Goal: Task Accomplishment & Management: Manage account settings

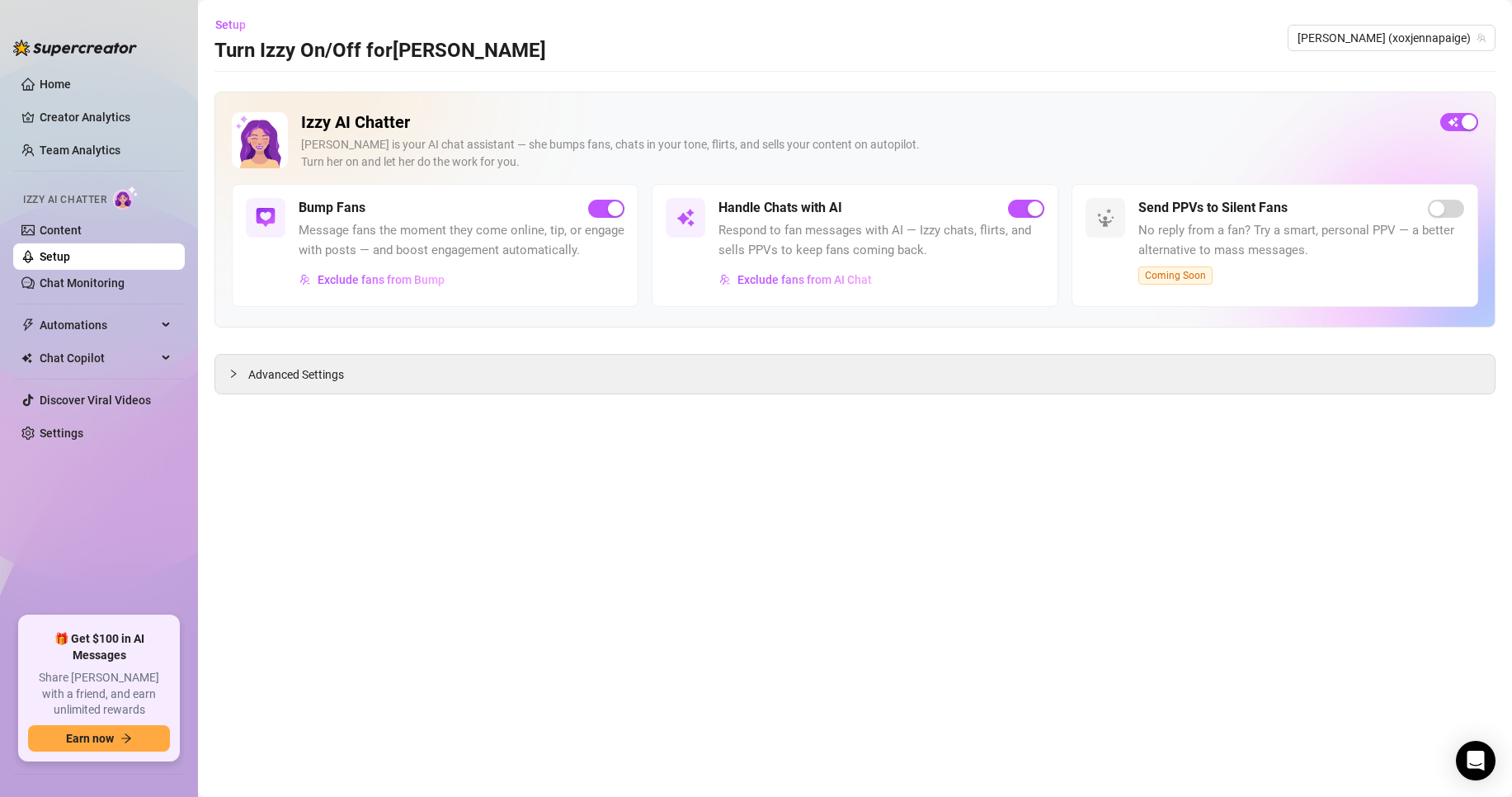
click at [70, 253] on link "Setup" at bounding box center [54, 256] width 31 height 13
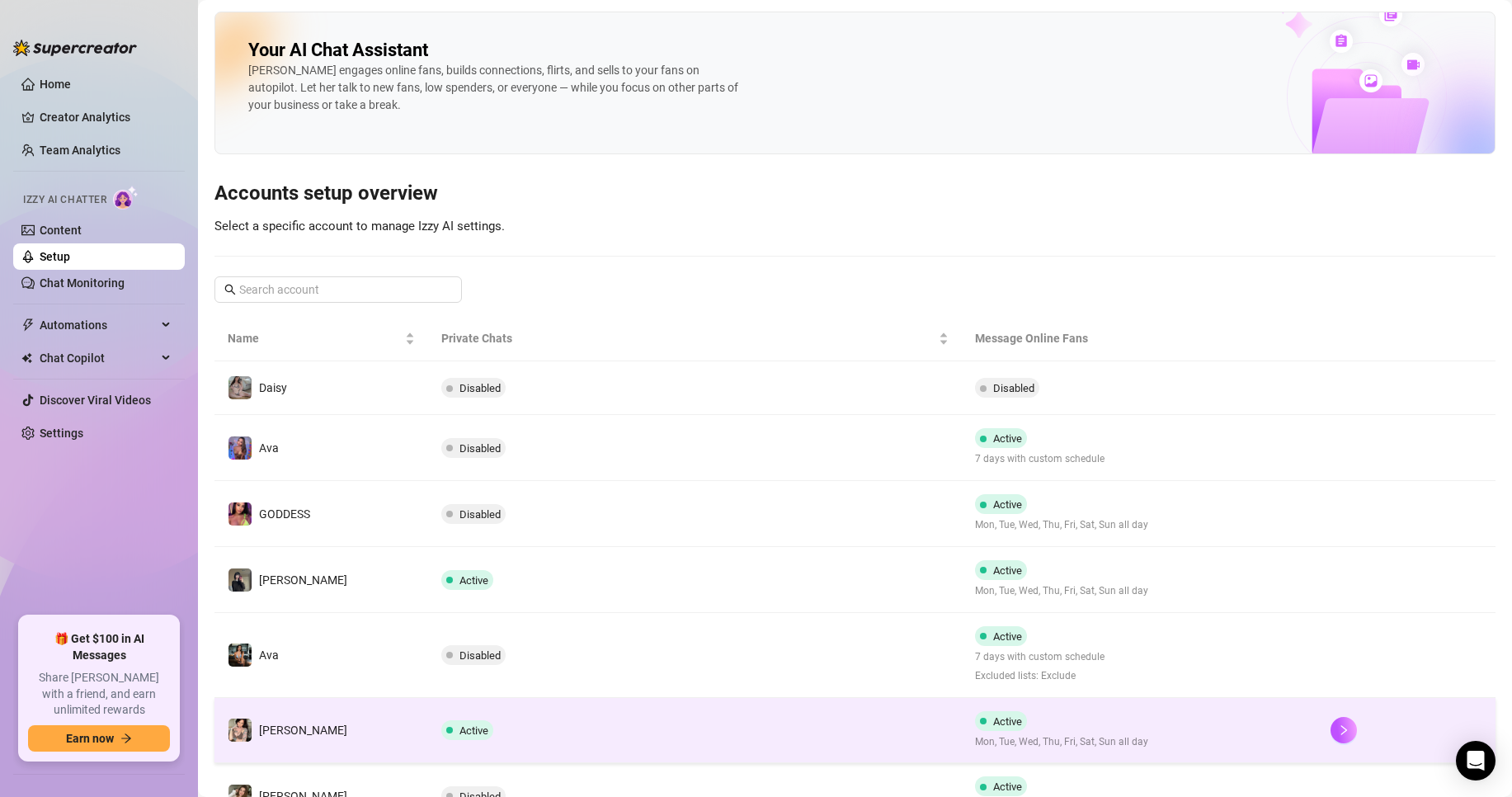
click at [714, 747] on td "Active" at bounding box center [694, 731] width 534 height 66
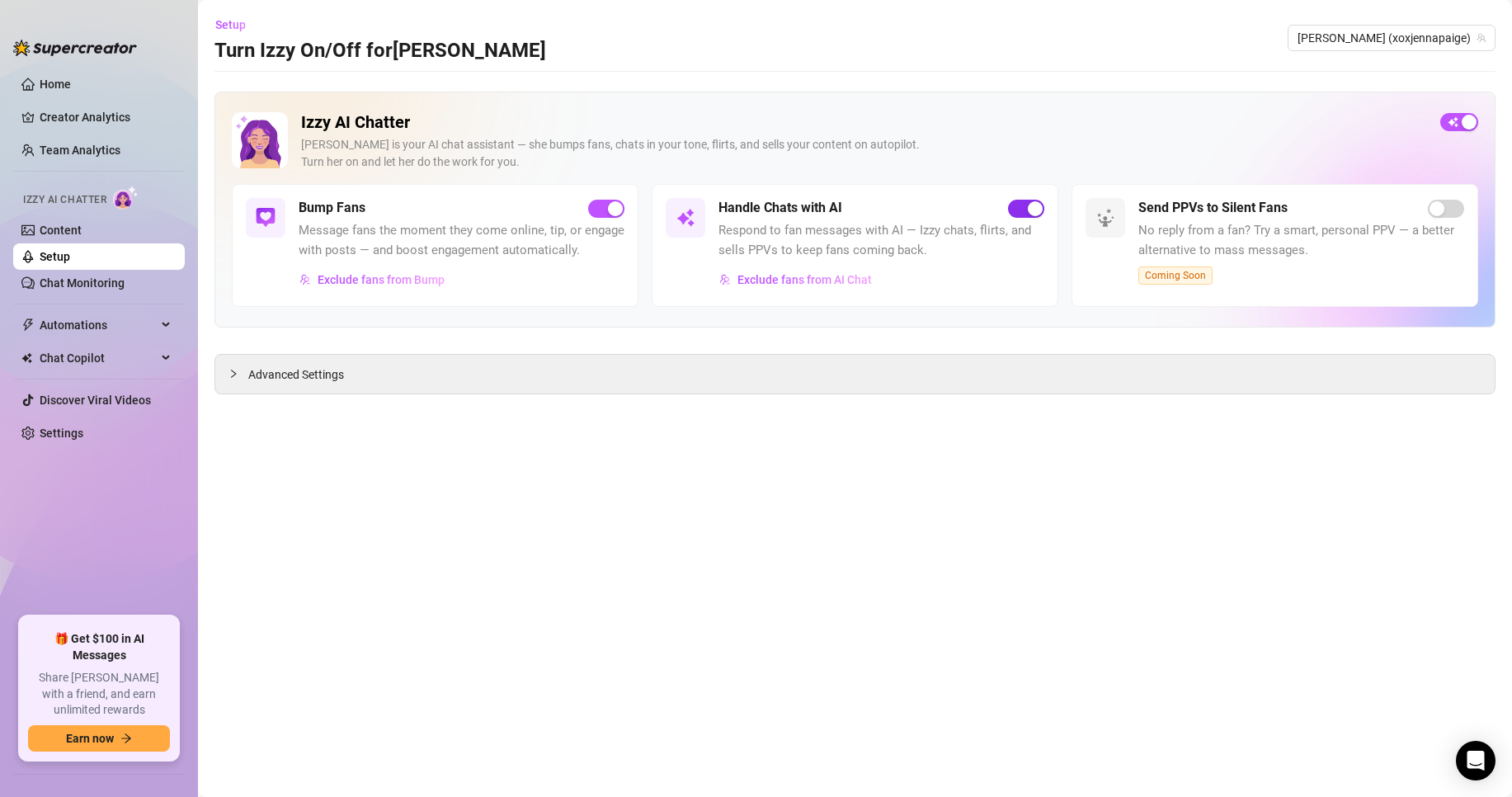
click at [1025, 201] on span "button" at bounding box center [1026, 209] width 37 height 18
click at [70, 263] on link "Setup" at bounding box center [54, 256] width 31 height 13
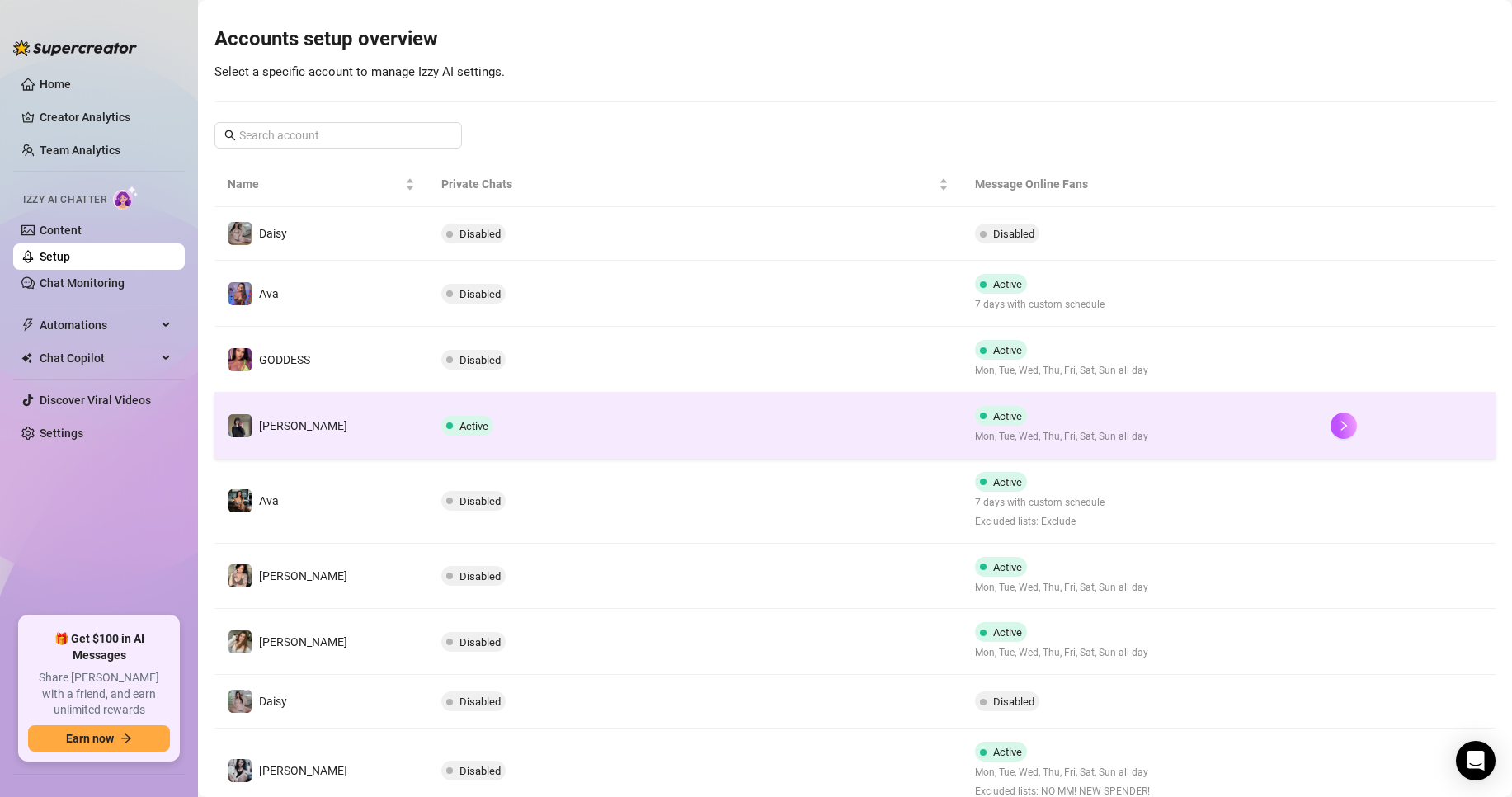
scroll to position [149, 0]
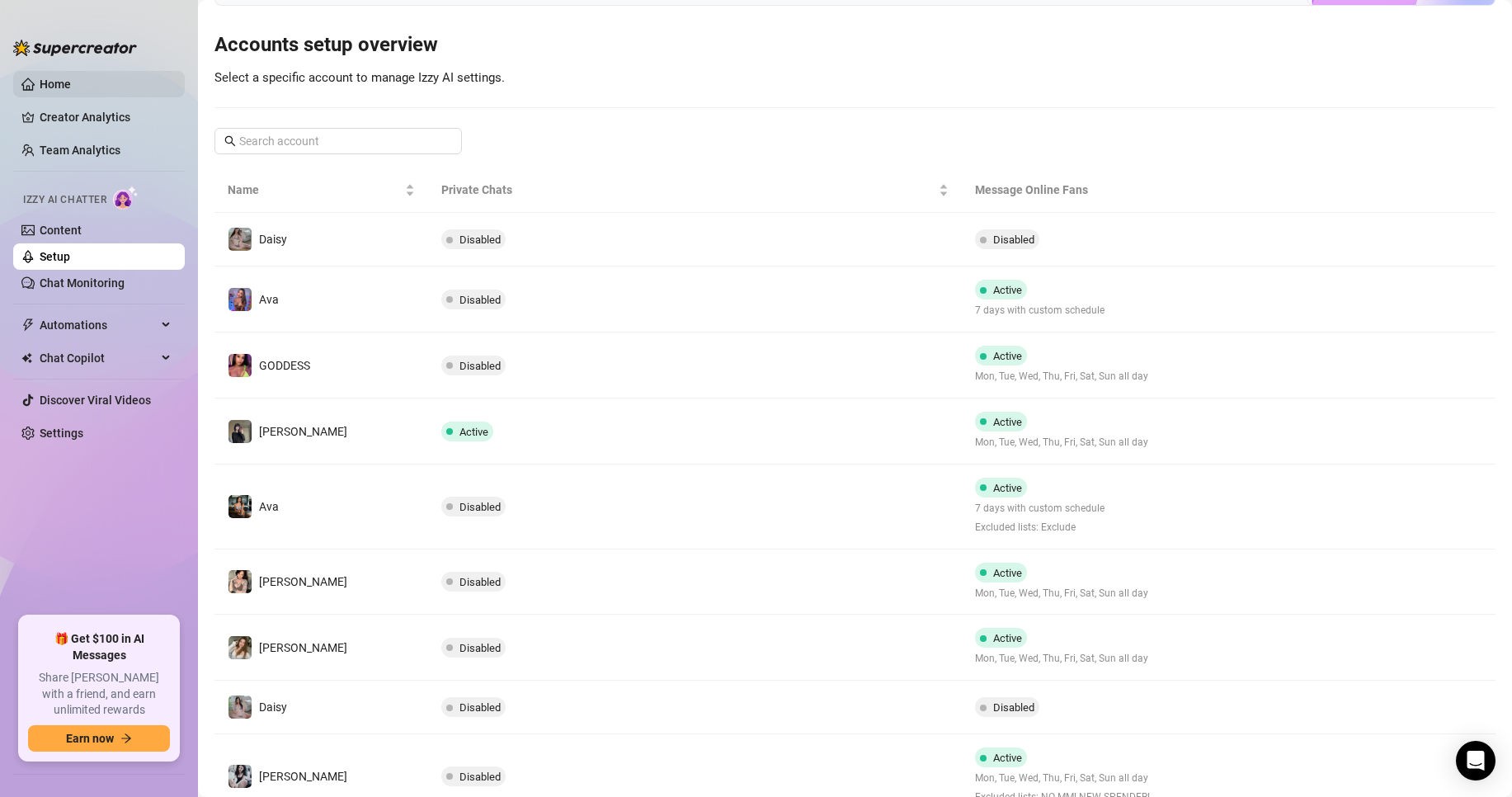
click at [71, 90] on link "Home" at bounding box center [55, 84] width 31 height 13
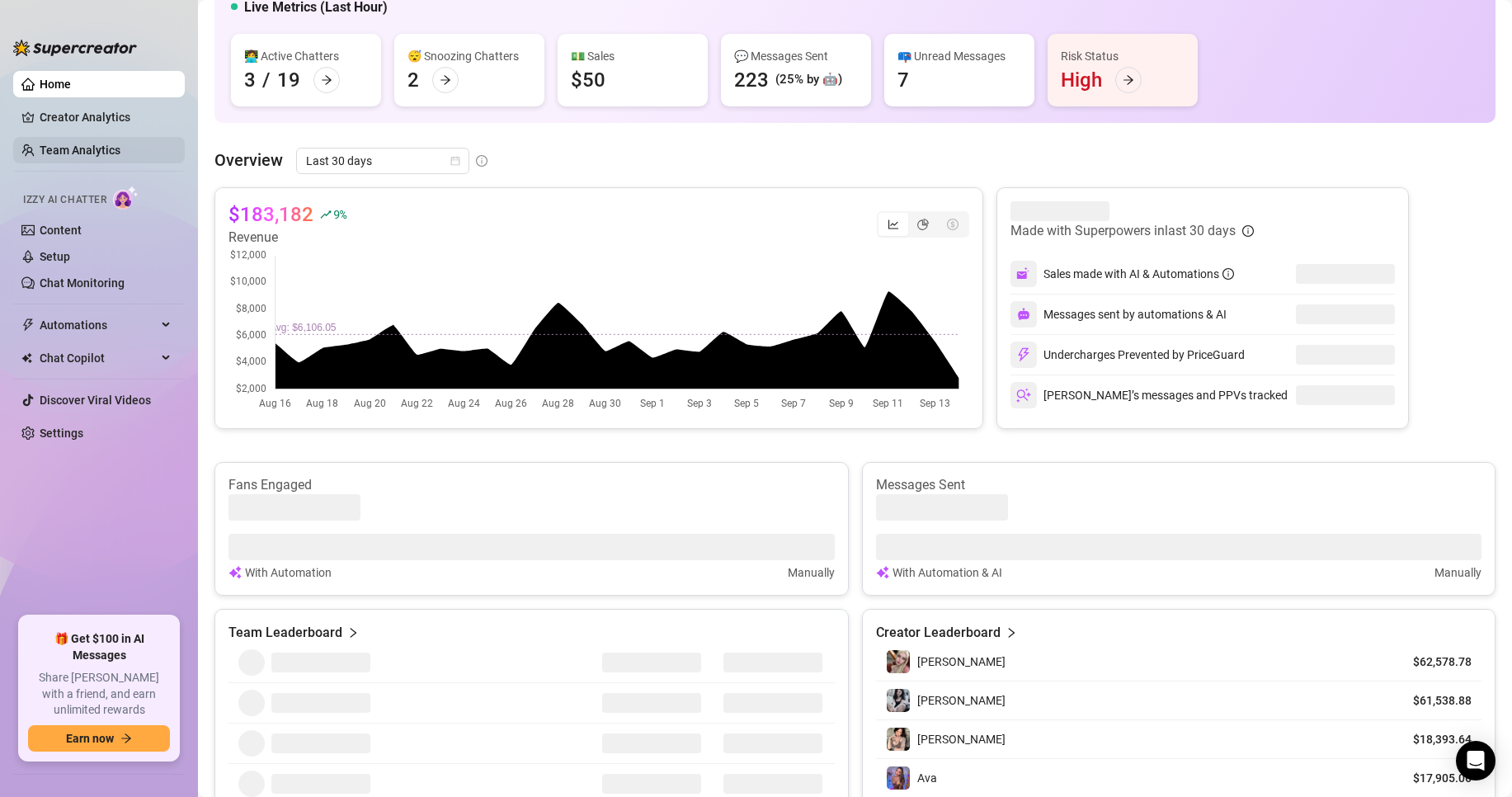
click at [82, 143] on link "Team Analytics" at bounding box center [79, 149] width 81 height 13
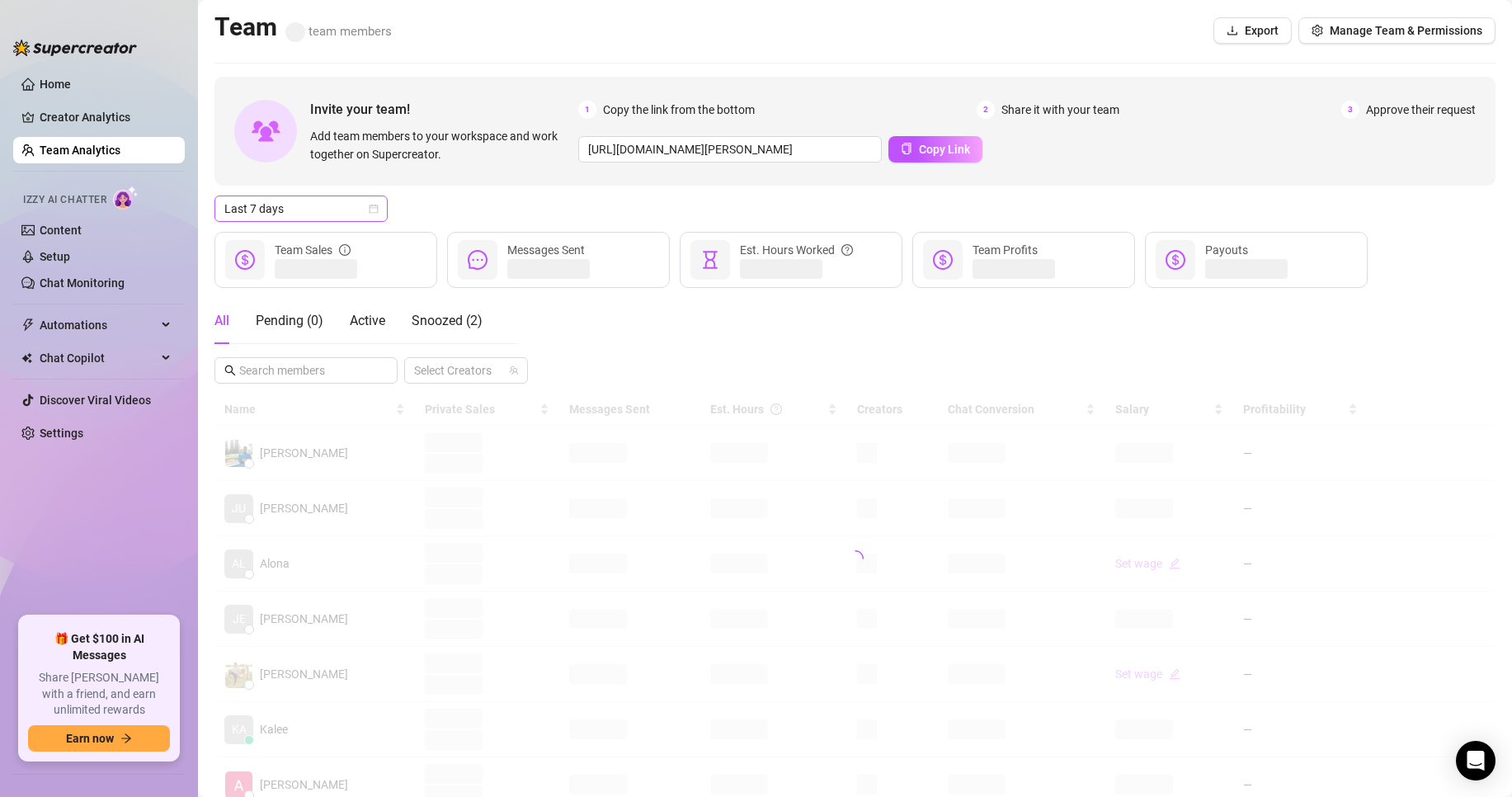
click at [328, 204] on span "Last 7 days" at bounding box center [301, 209] width 154 height 24
click at [274, 336] on div "Custom date" at bounding box center [300, 348] width 167 height 26
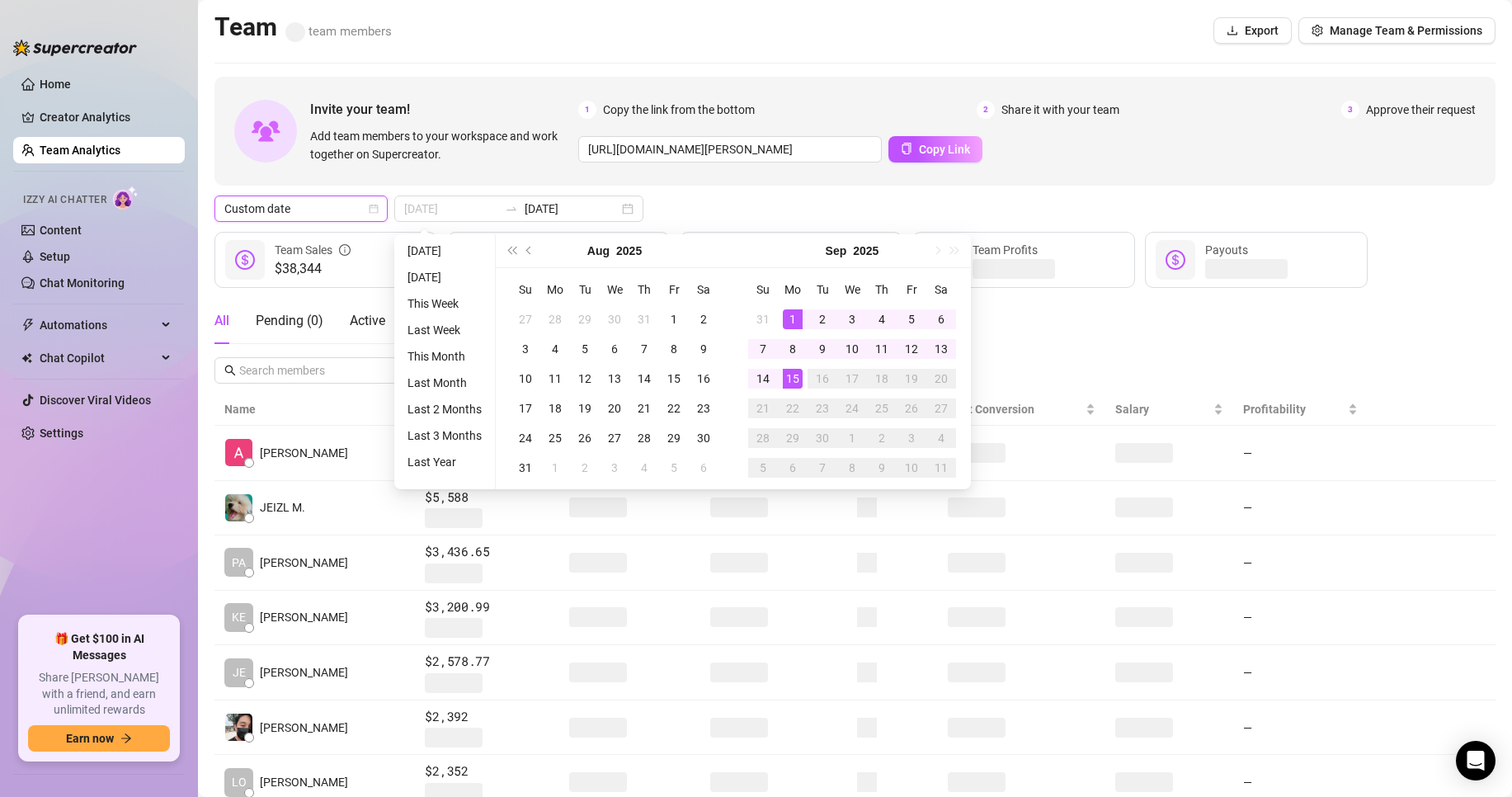
type input "[DATE]"
drag, startPoint x: 797, startPoint y: 312, endPoint x: 778, endPoint y: 349, distance: 41.6
click at [797, 313] on div "1" at bounding box center [792, 319] width 20 height 20
type input "[DATE]"
click at [793, 379] on div "15" at bounding box center [792, 378] width 20 height 20
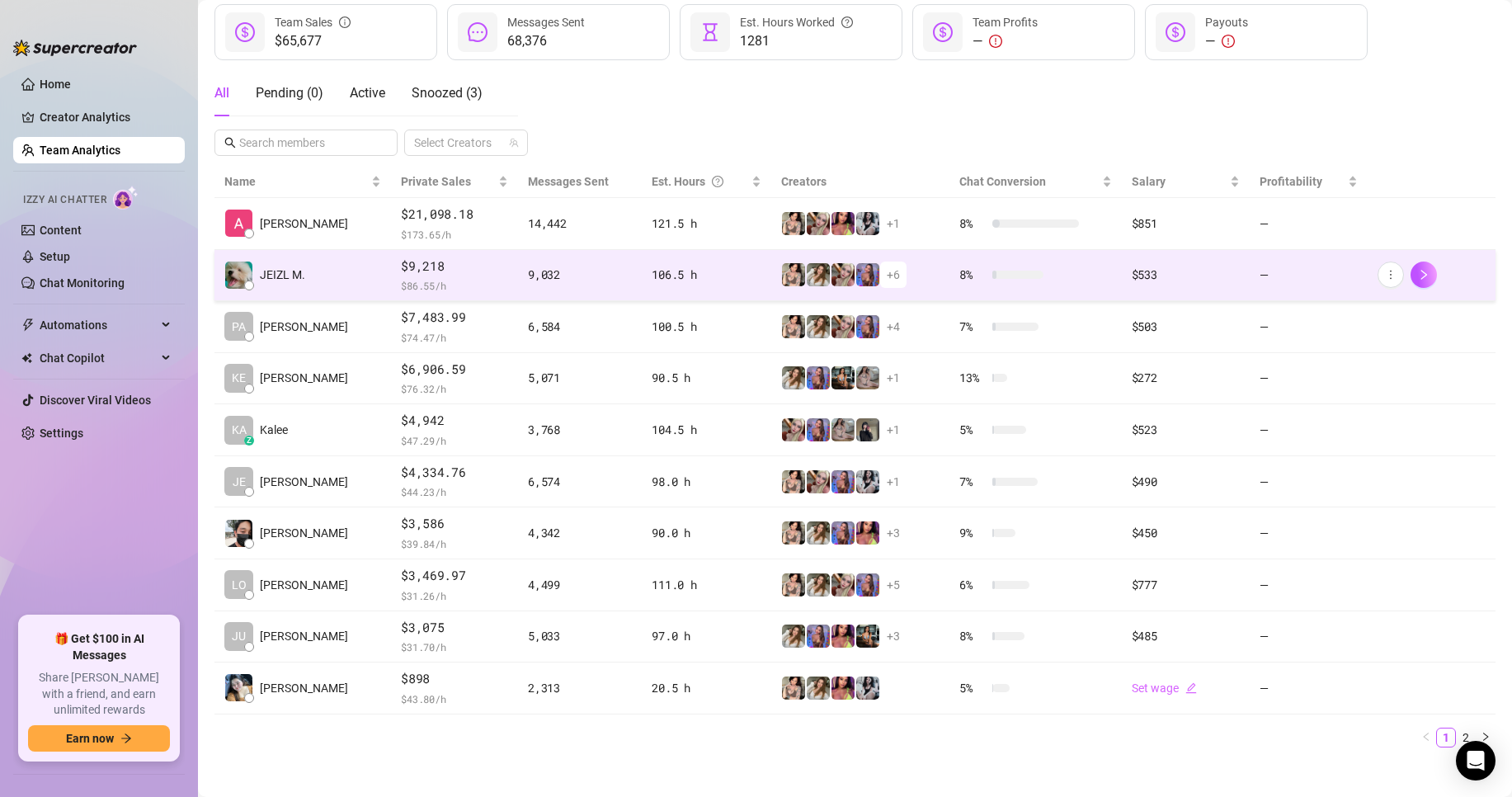
scroll to position [241, 0]
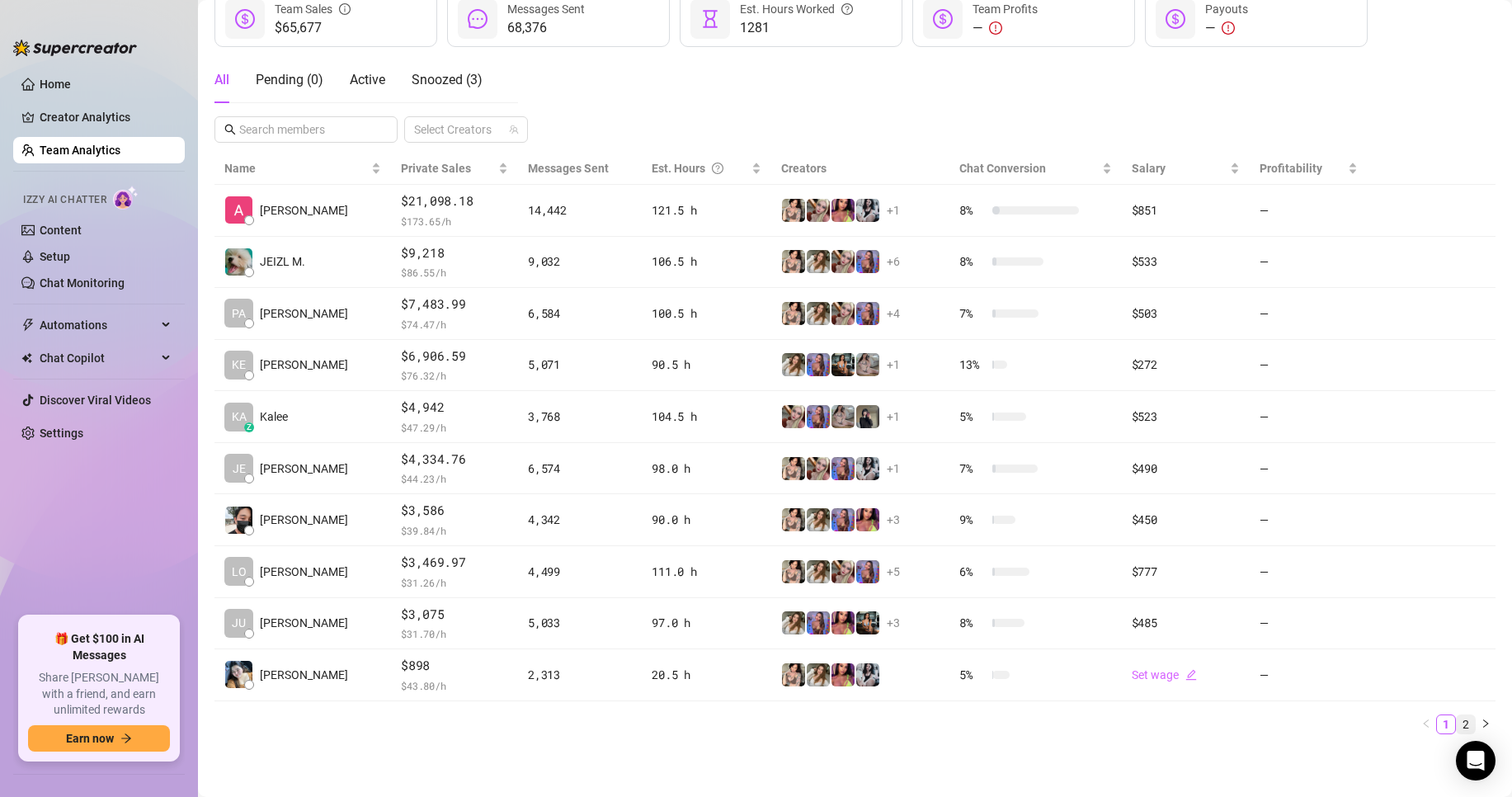
click at [1461, 724] on li "2" at bounding box center [1466, 724] width 20 height 20
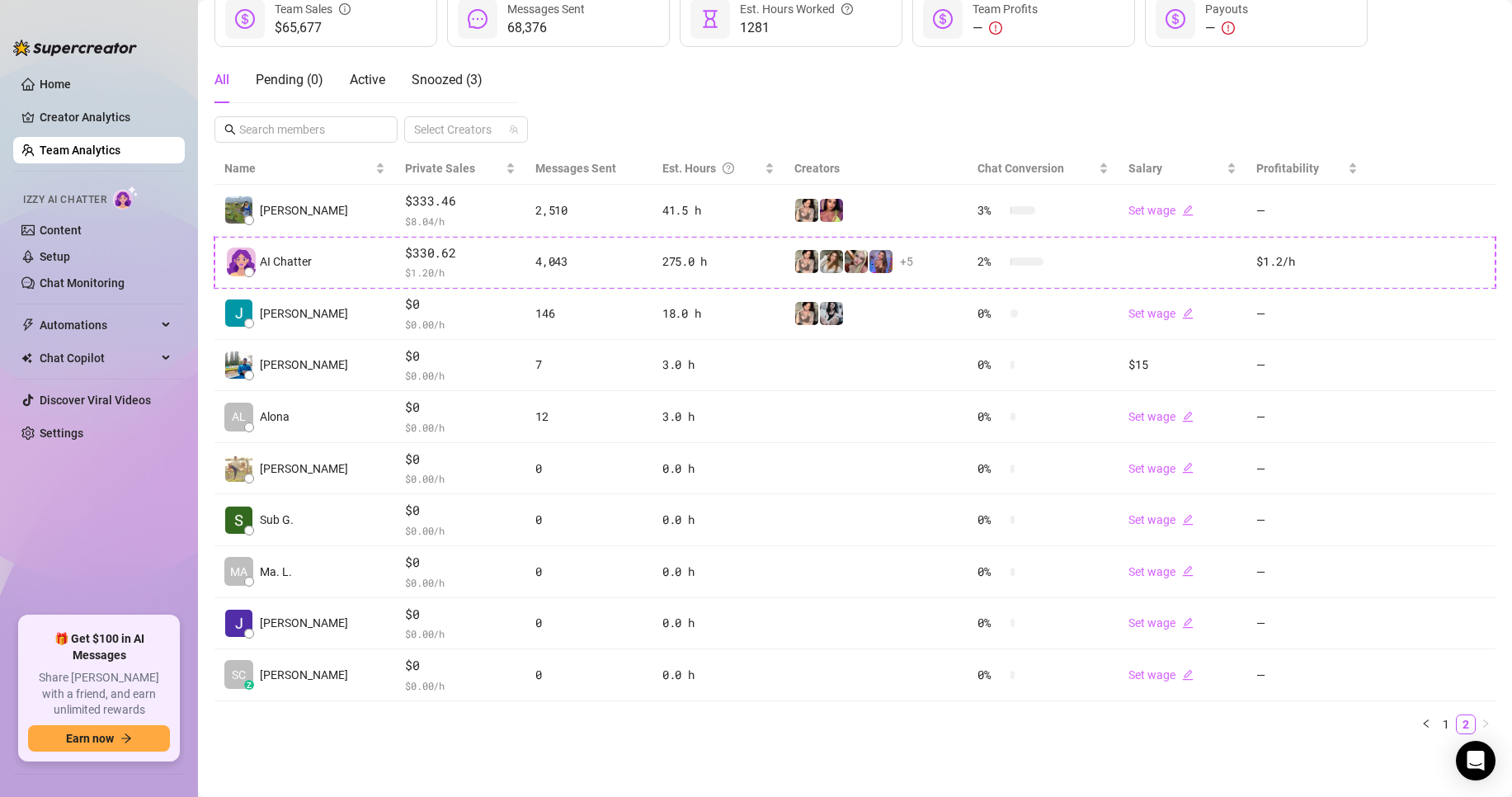
drag, startPoint x: 1433, startPoint y: 730, endPoint x: 1380, endPoint y: 736, distance: 53.3
click at [1438, 731] on link "1" at bounding box center [1446, 724] width 18 height 18
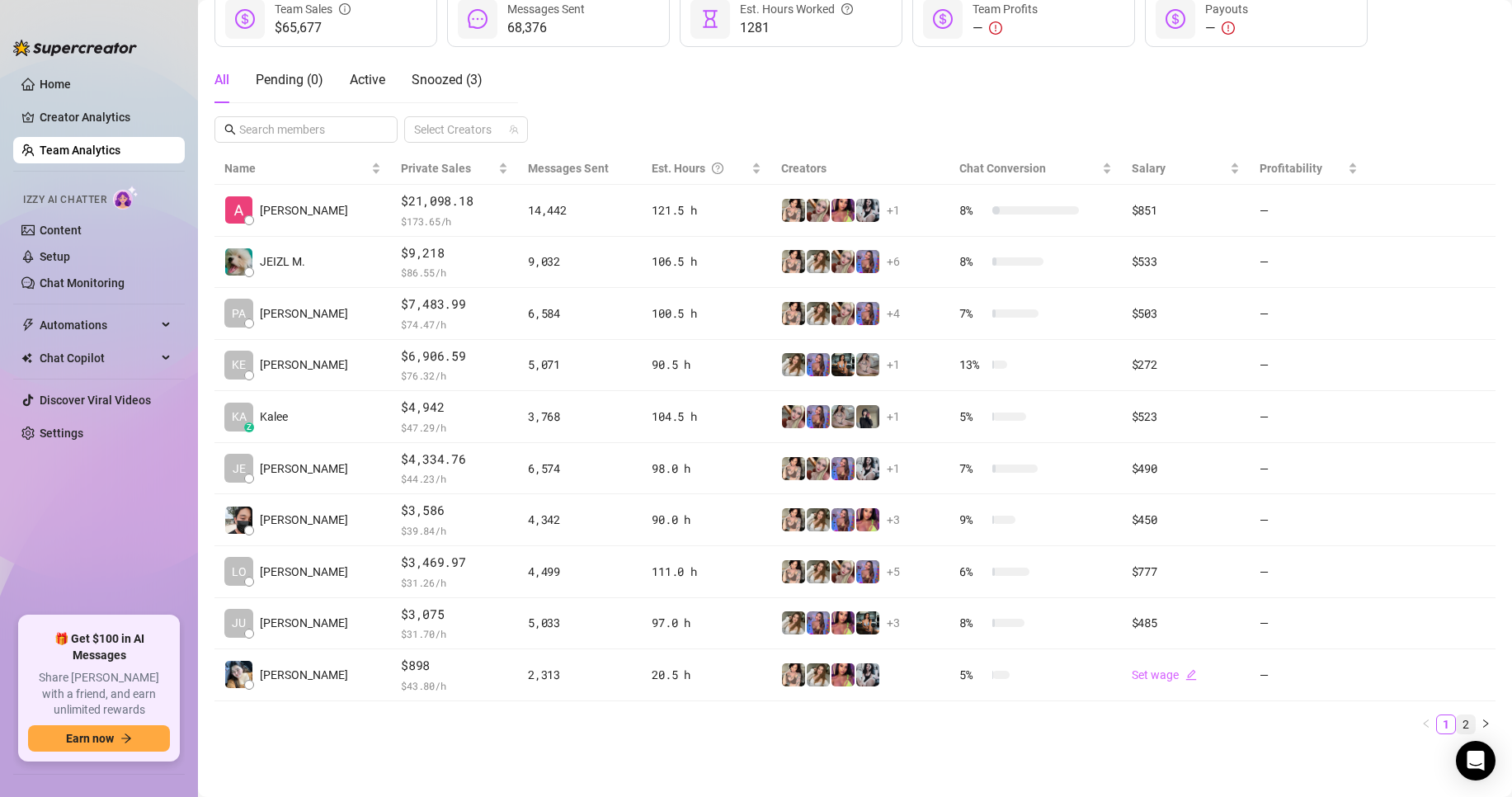
click at [1459, 725] on link "2" at bounding box center [1466, 724] width 18 height 18
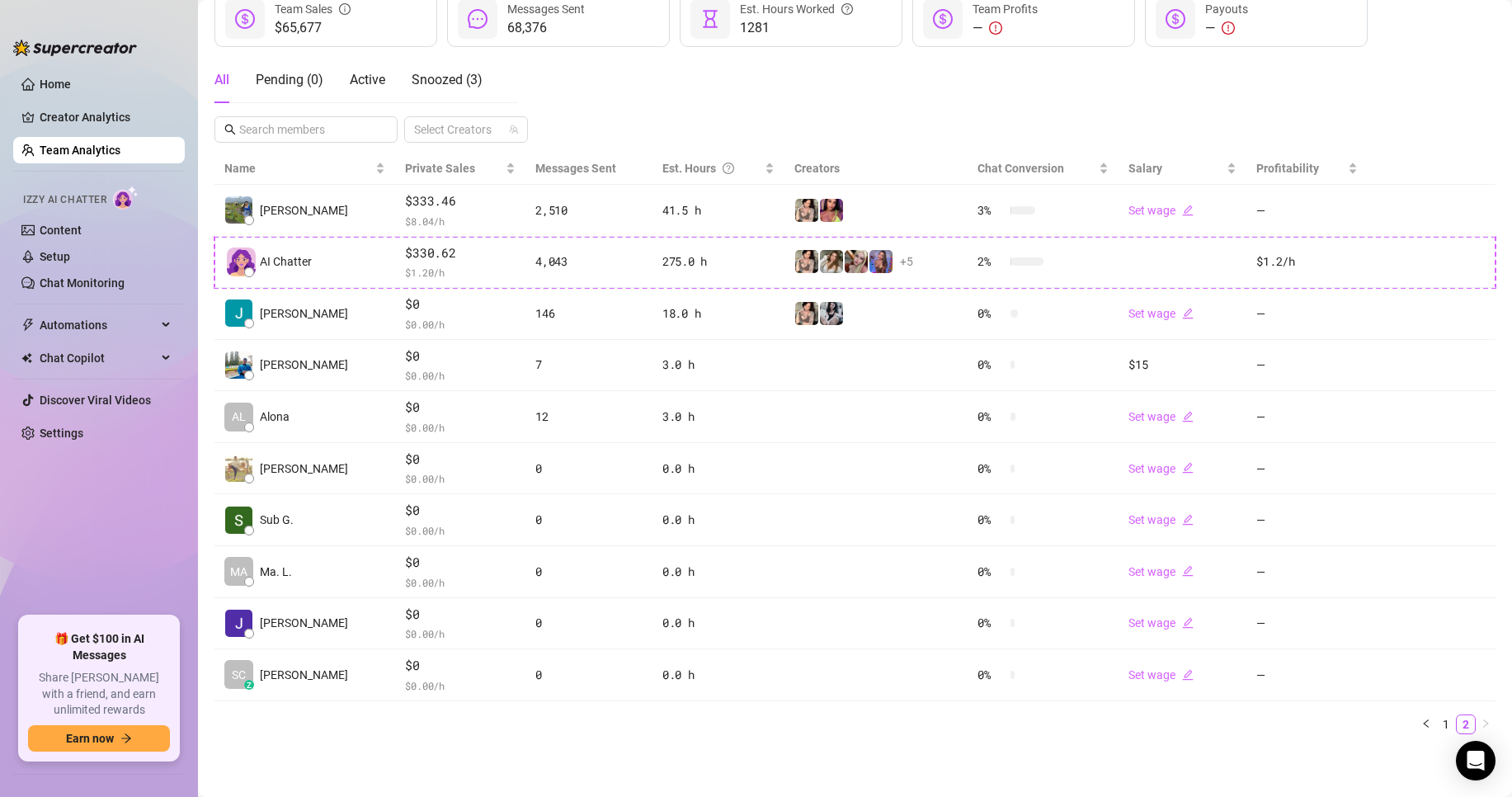
drag, startPoint x: 1429, startPoint y: 720, endPoint x: 1316, endPoint y: 737, distance: 114.3
click at [1438, 721] on link "1" at bounding box center [1446, 724] width 18 height 18
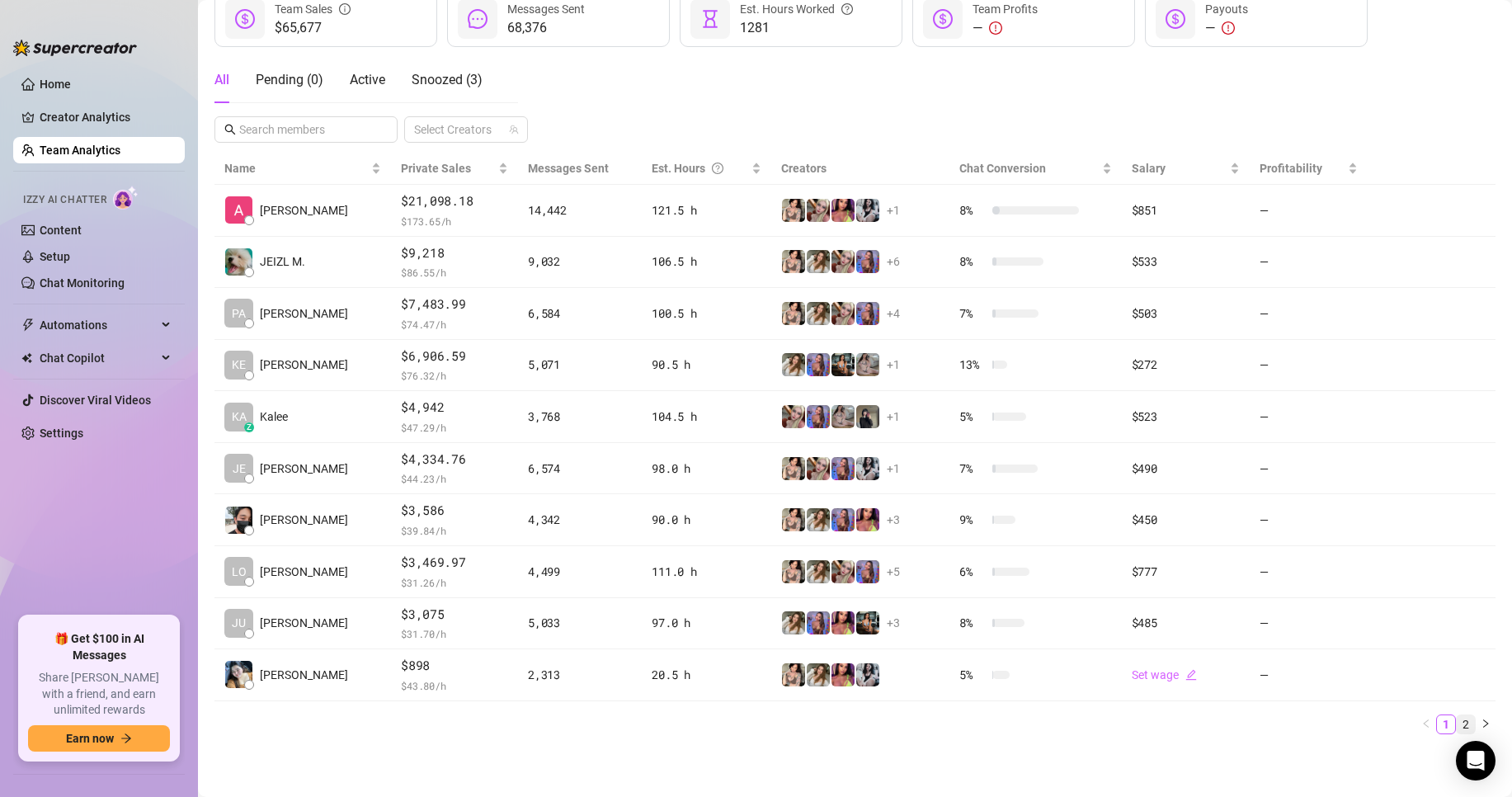
click at [1457, 724] on link "2" at bounding box center [1466, 724] width 18 height 18
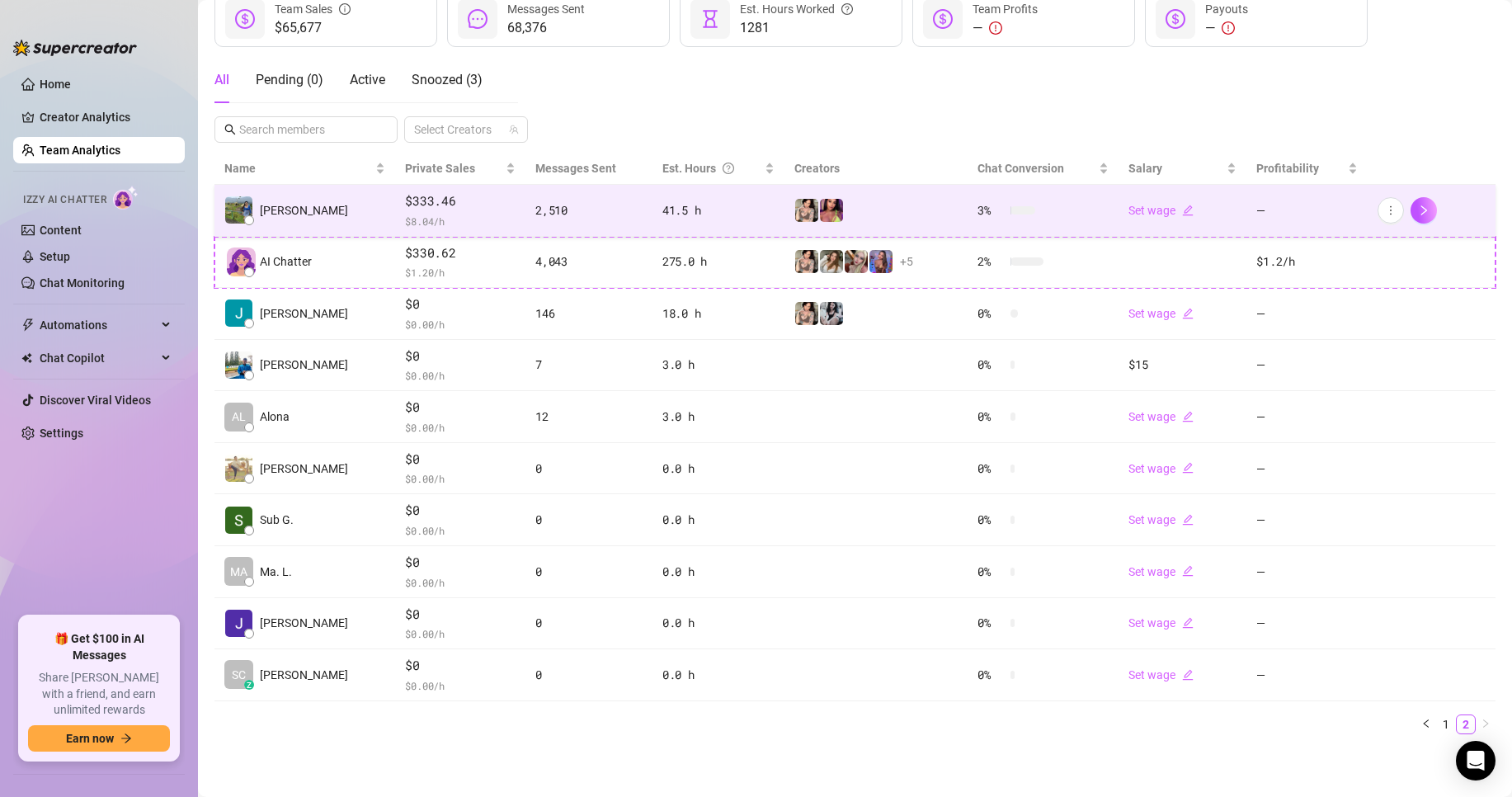
click at [405, 225] on span "$ 8.04 /h" at bounding box center [460, 221] width 111 height 17
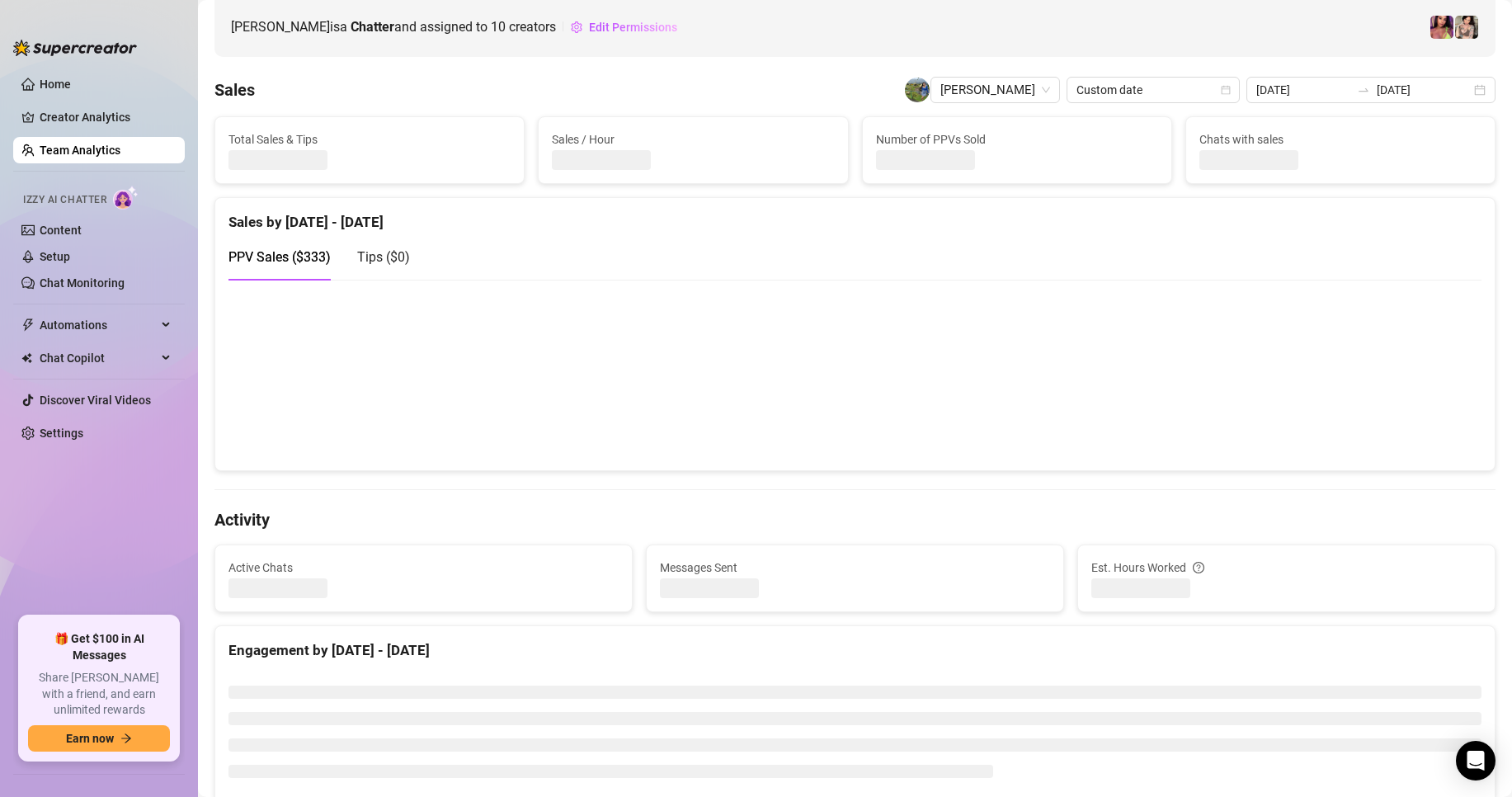
click at [121, 144] on link "Team Analytics" at bounding box center [79, 149] width 81 height 13
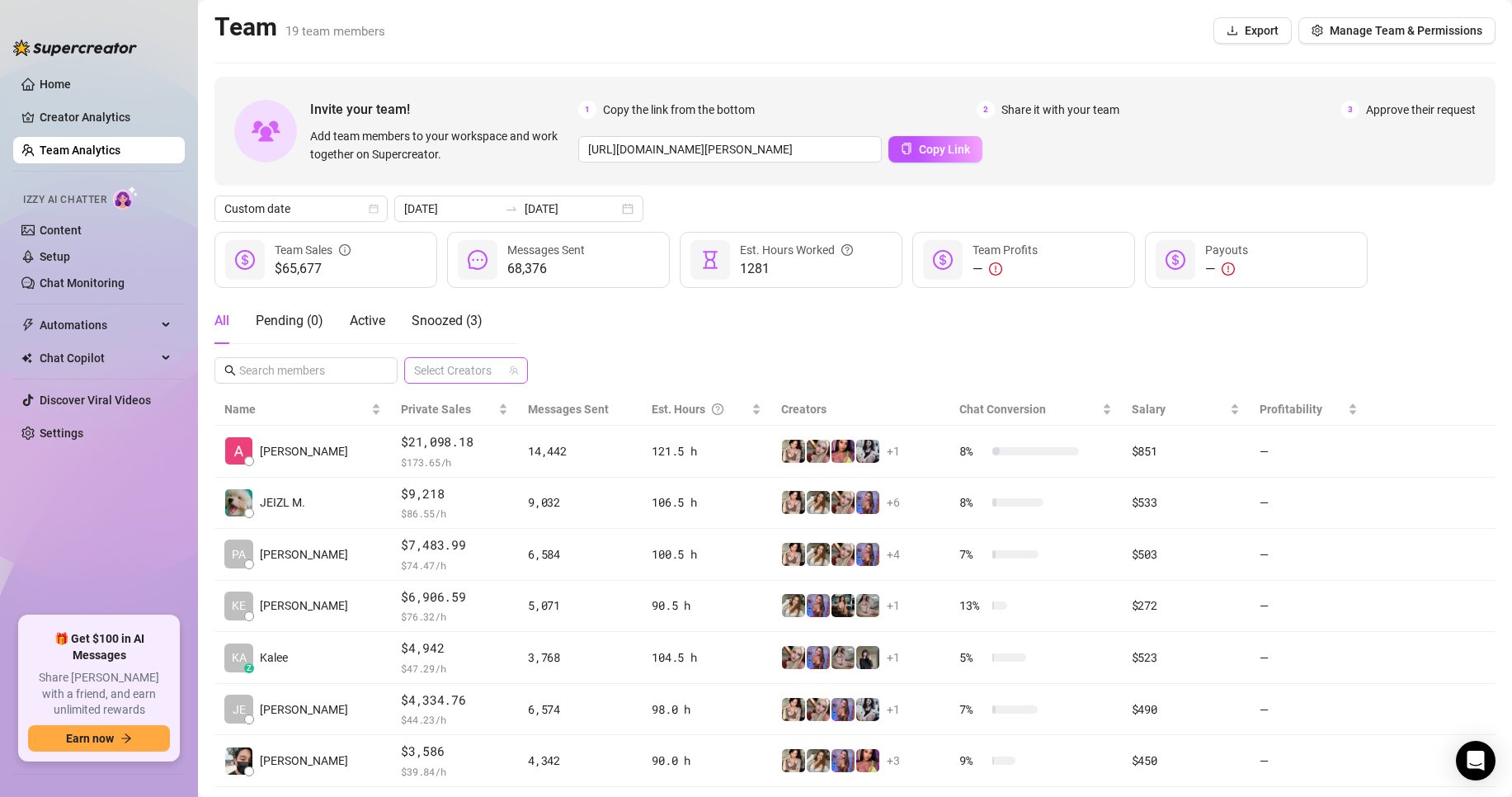
click at [446, 378] on div at bounding box center [458, 371] width 100 height 23
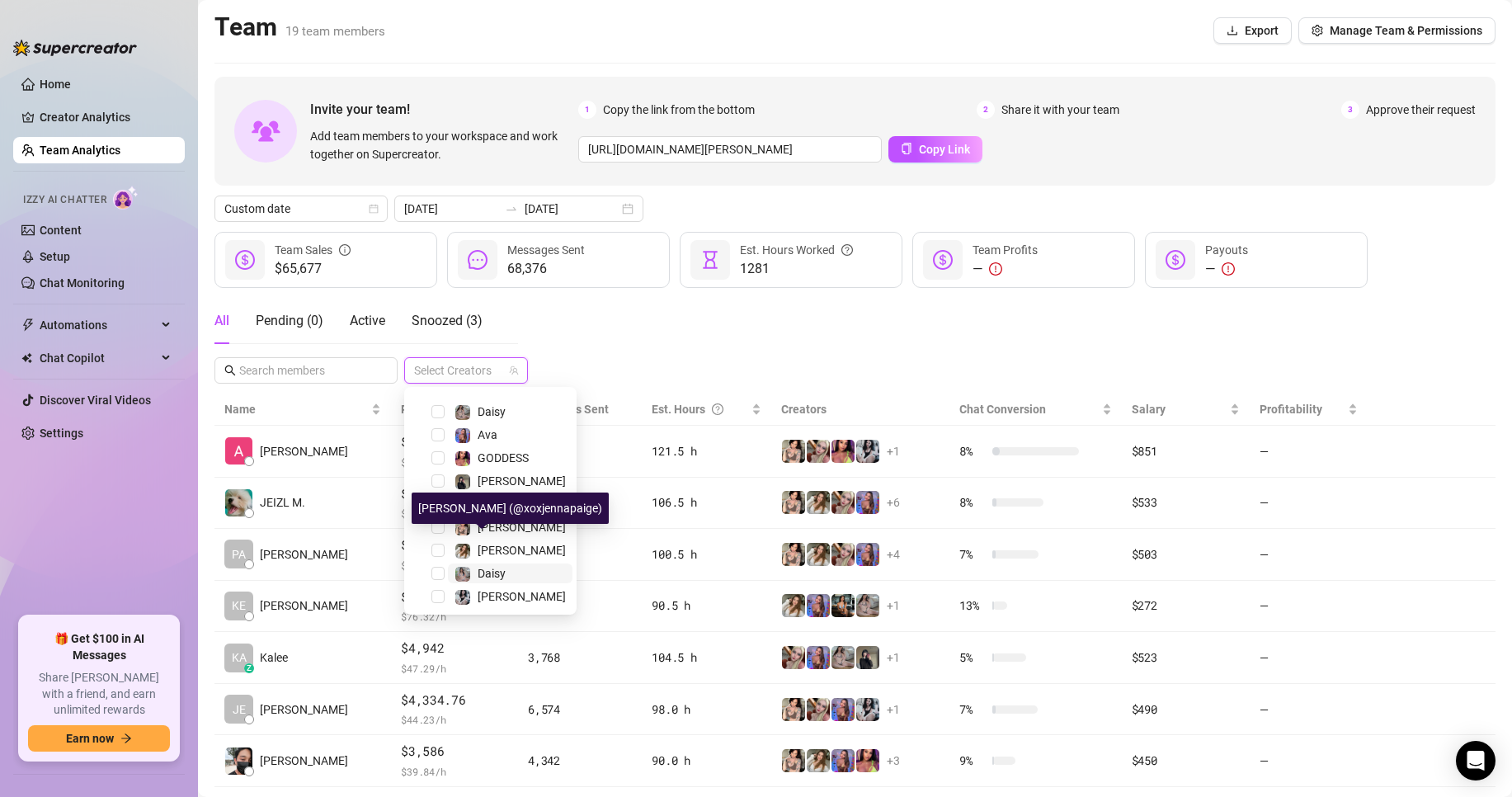
scroll to position [43, 0]
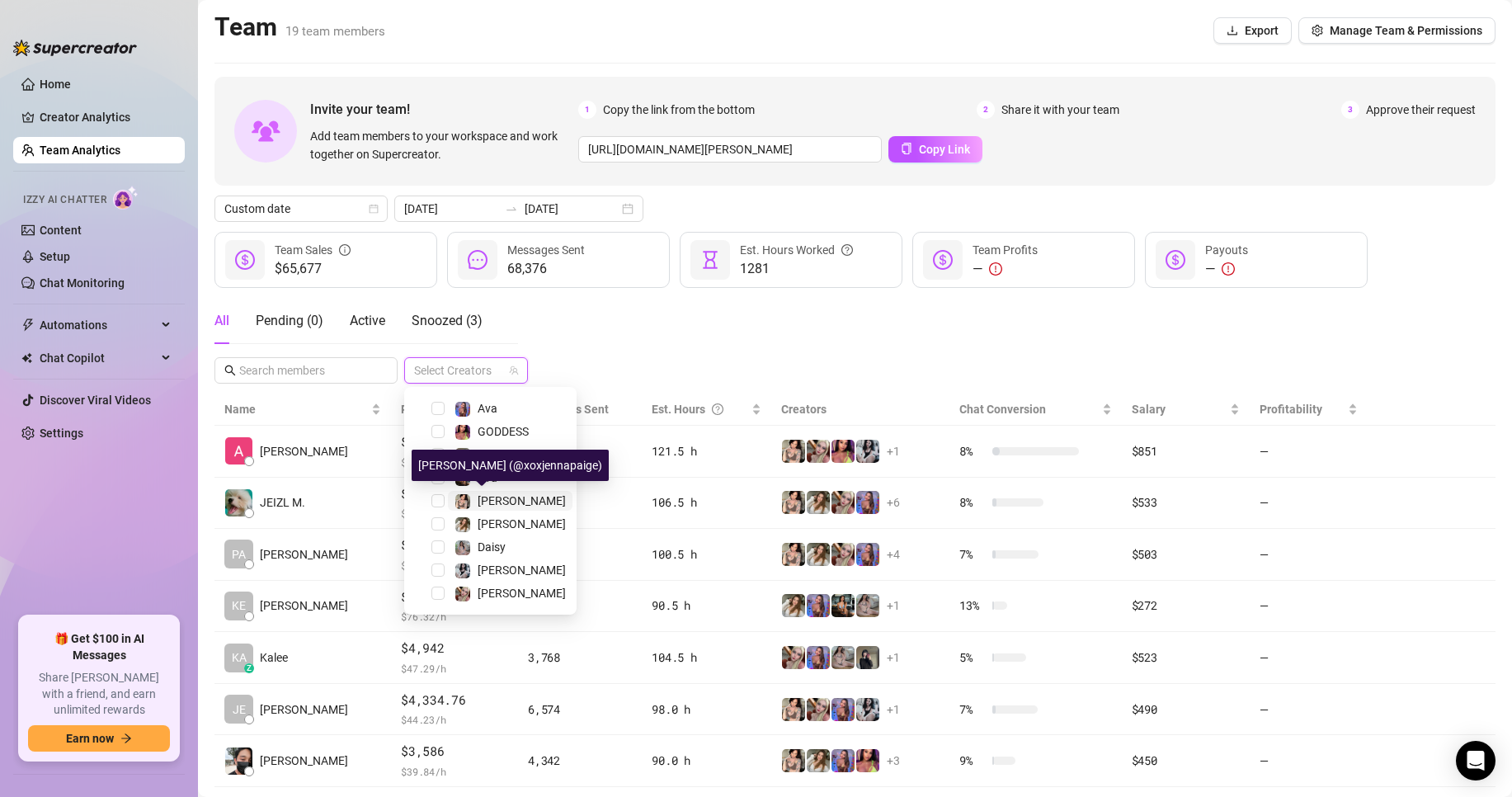
click at [481, 505] on span "[PERSON_NAME]" at bounding box center [521, 501] width 88 height 13
click at [873, 346] on div "All Pending ( 0 ) Active Snoozed ( 3 ) 1 Accounts" at bounding box center [855, 341] width 1281 height 86
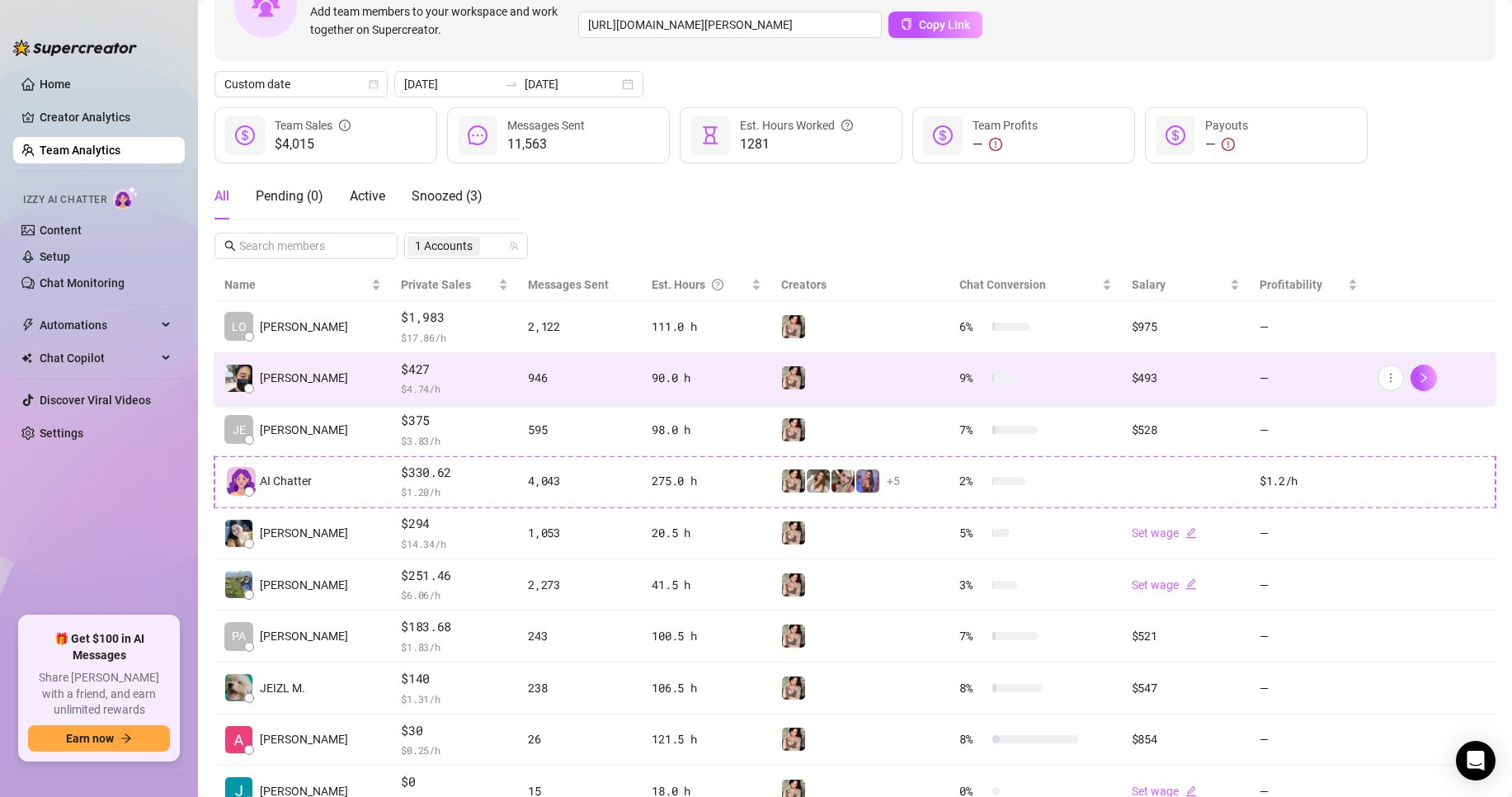
scroll to position [138, 0]
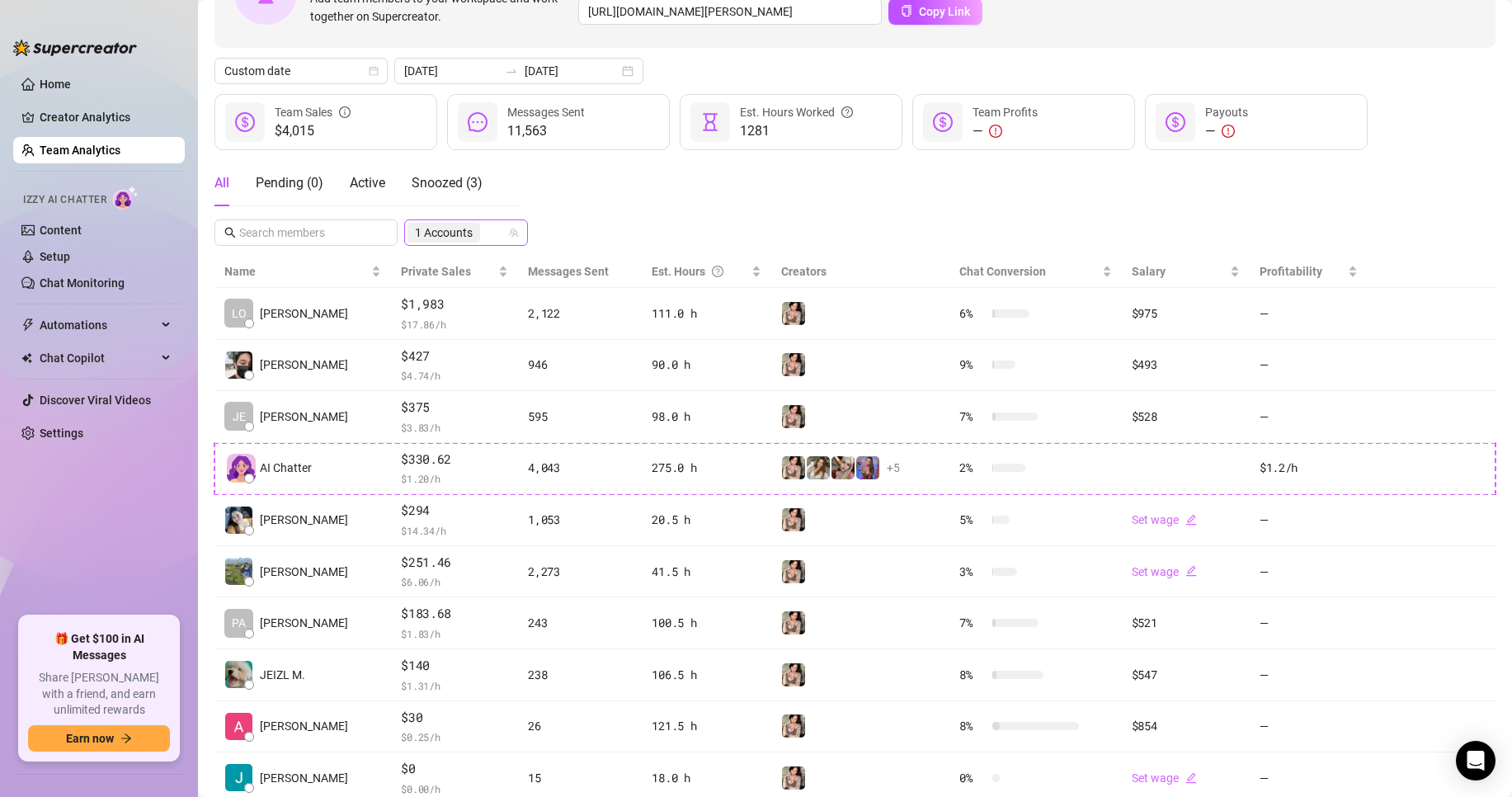
click at [438, 225] on span "1 Accounts" at bounding box center [444, 232] width 58 height 18
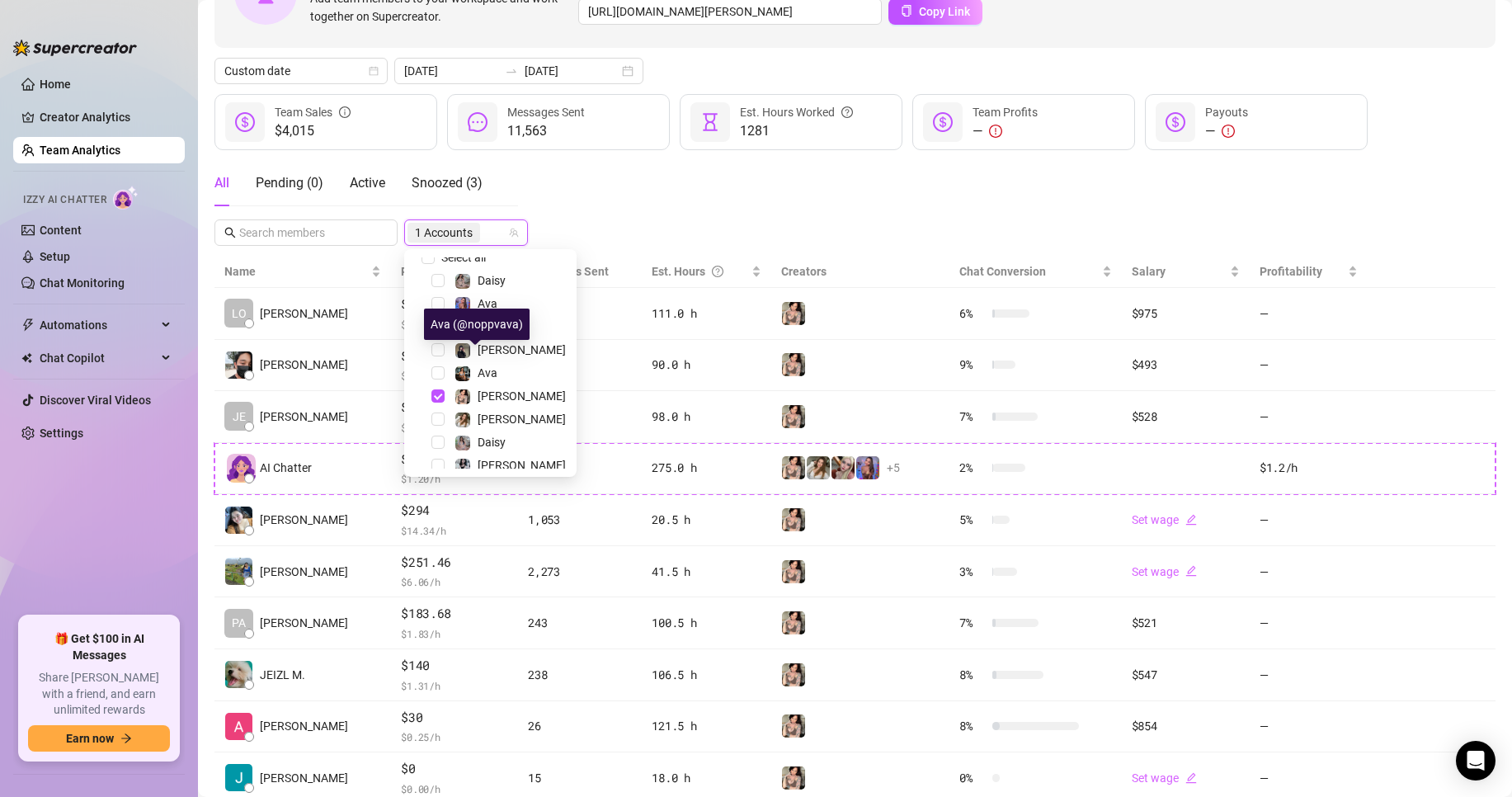
scroll to position [0, 0]
click at [440, 259] on span "Select all" at bounding box center [464, 267] width 58 height 18
click at [435, 260] on input "Select all" at bounding box center [428, 267] width 13 height 13
checkbox input "true"
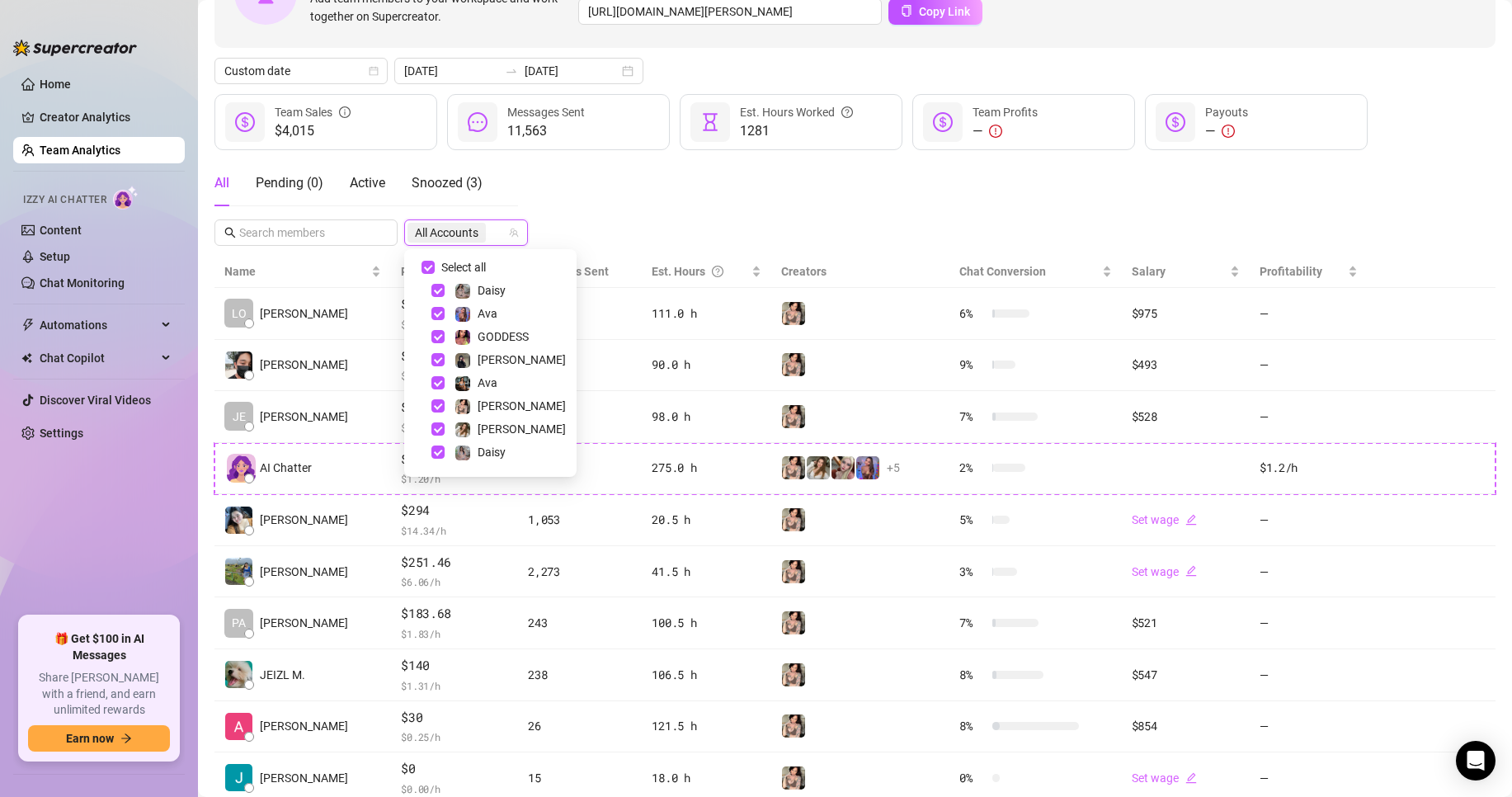
click at [710, 190] on div "Invite your team! Add team members to your workspace and work together on Super…" at bounding box center [855, 371] width 1281 height 866
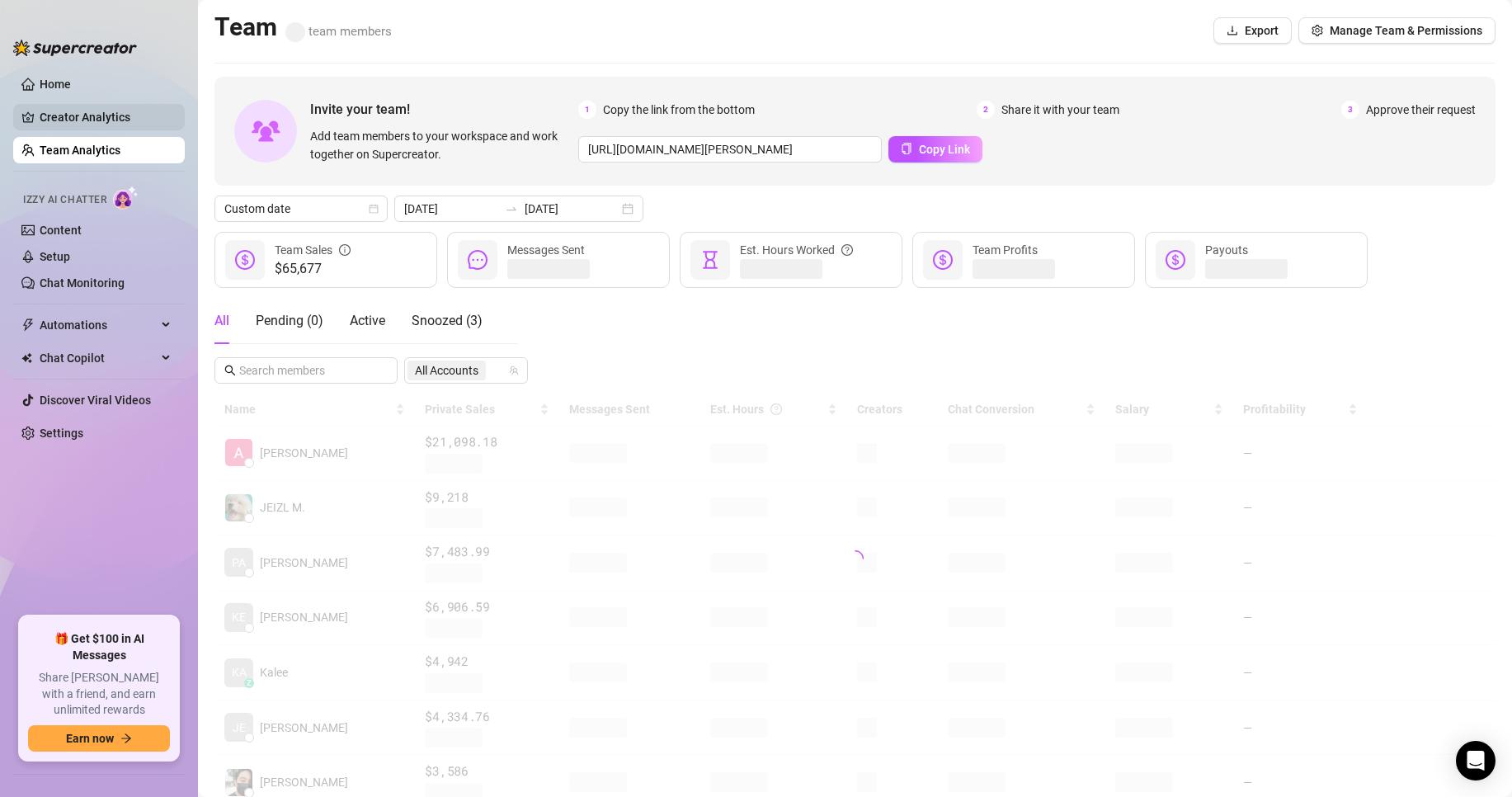
click at [79, 120] on link "Creator Analytics" at bounding box center [105, 117] width 132 height 26
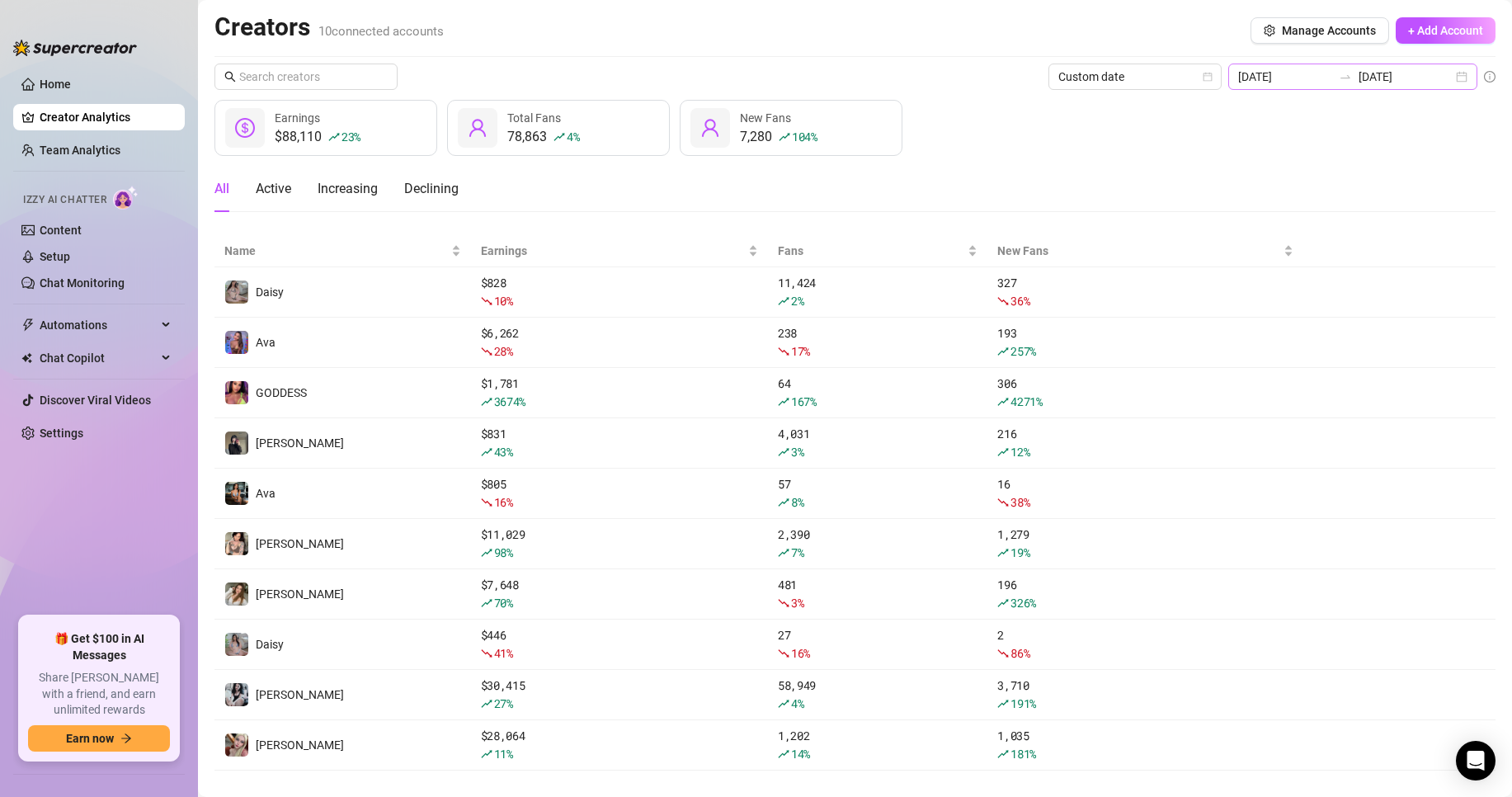
click at [1333, 77] on div at bounding box center [1346, 76] width 26 height 13
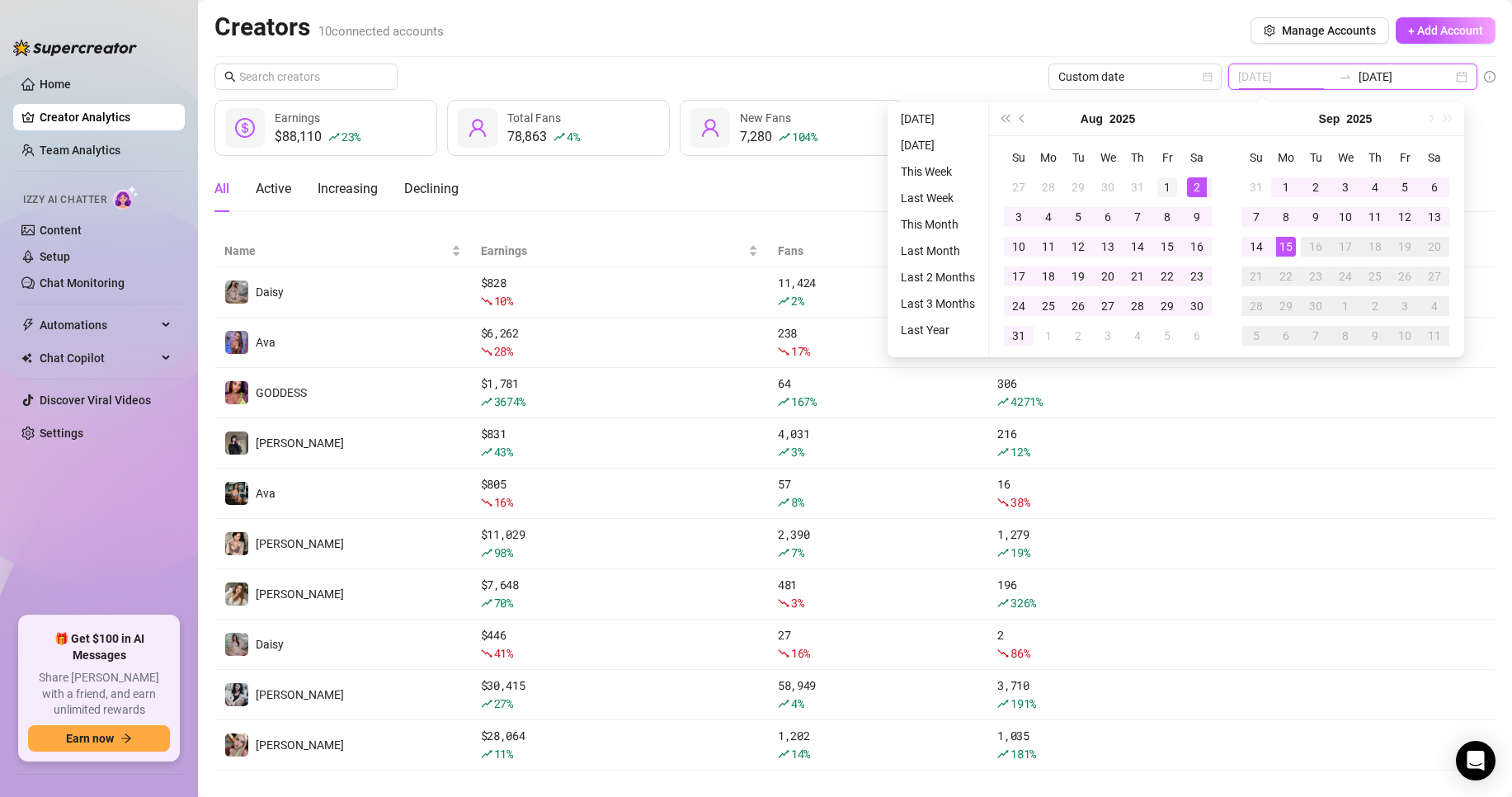
type input "[DATE]"
click at [1166, 188] on div "1" at bounding box center [1167, 187] width 20 height 20
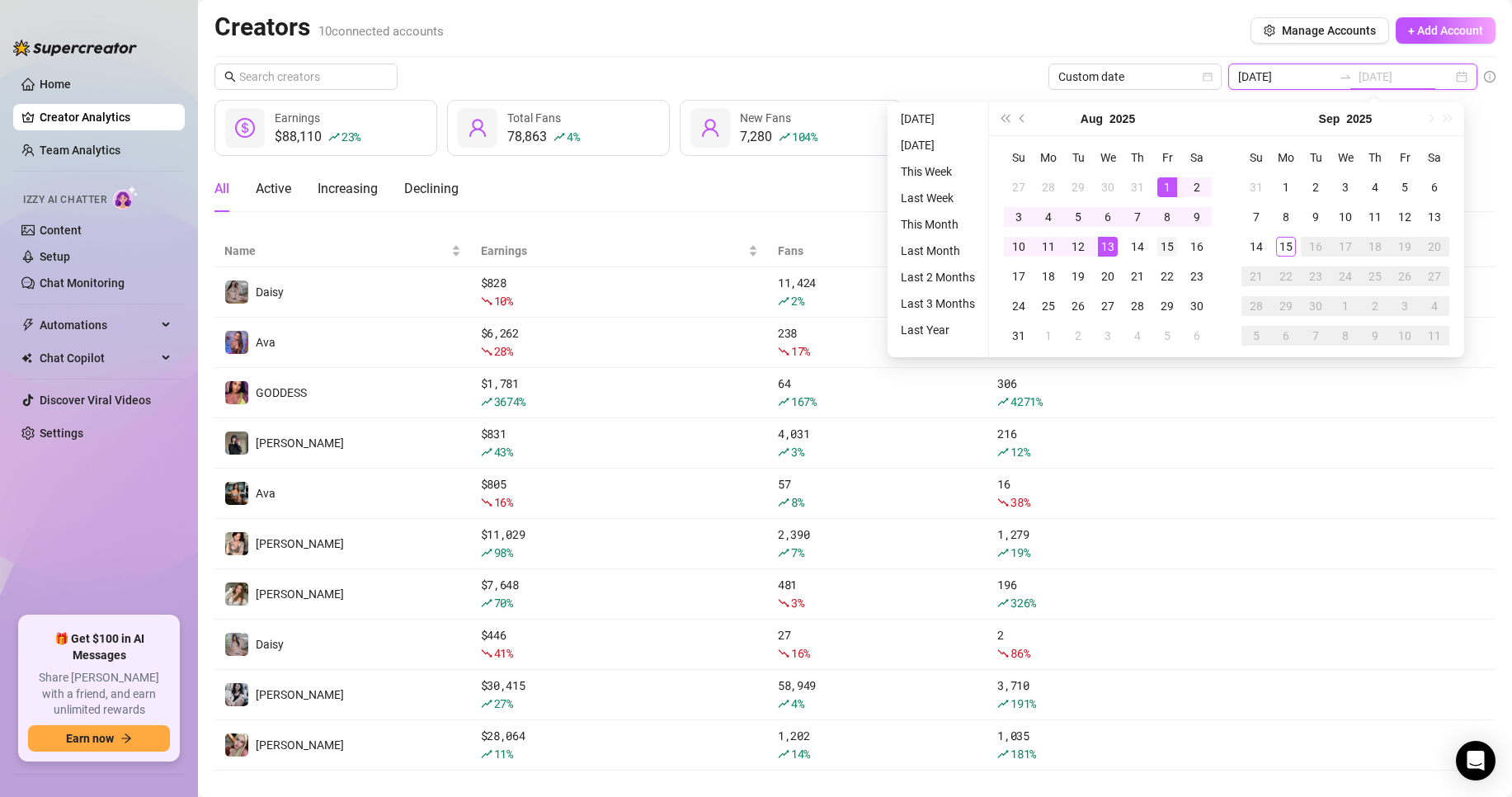
type input "[DATE]"
click at [1173, 241] on div "15" at bounding box center [1167, 246] width 20 height 20
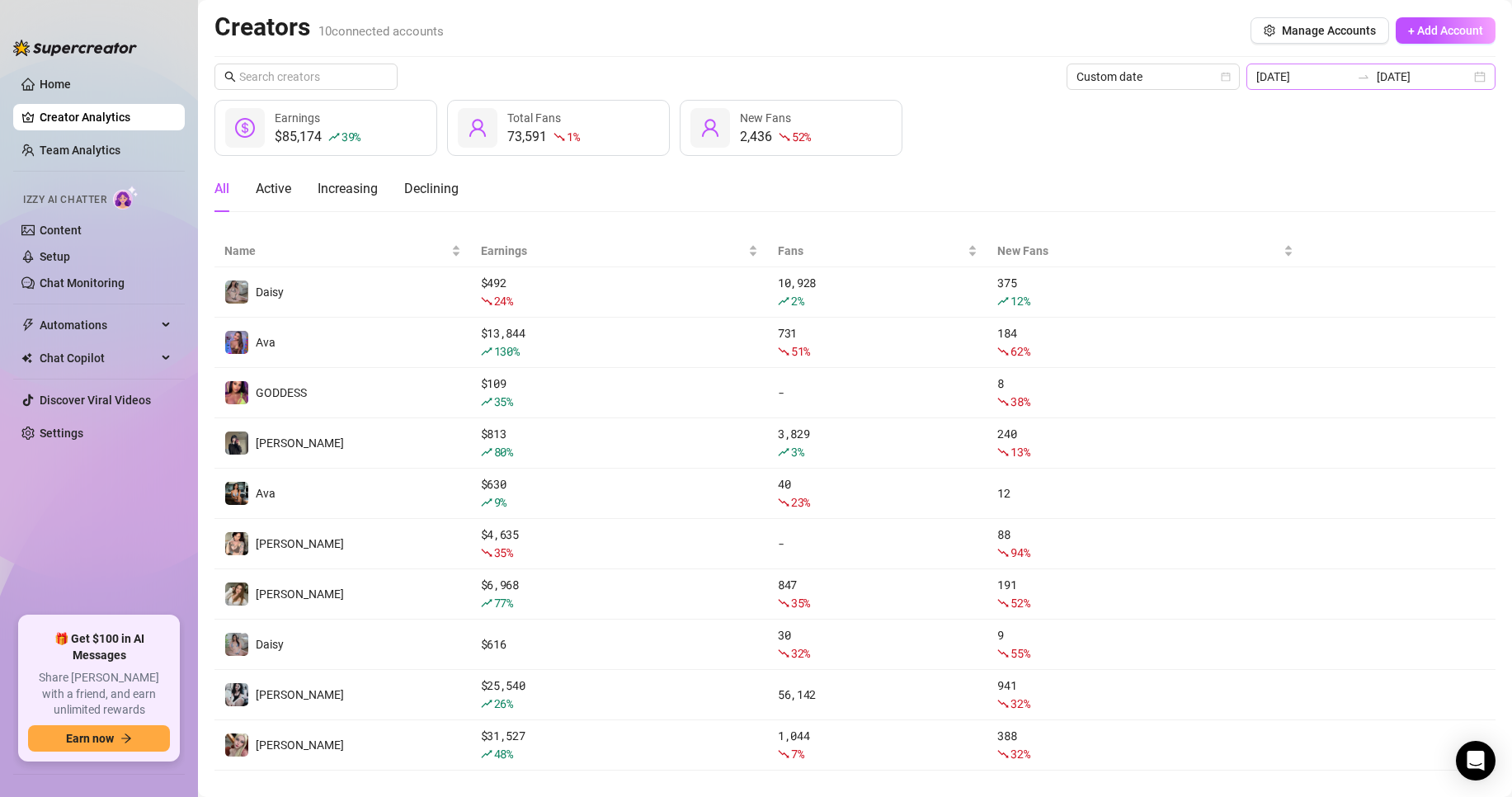
click at [1295, 67] on div "[DATE] [DATE]" at bounding box center [1370, 77] width 249 height 26
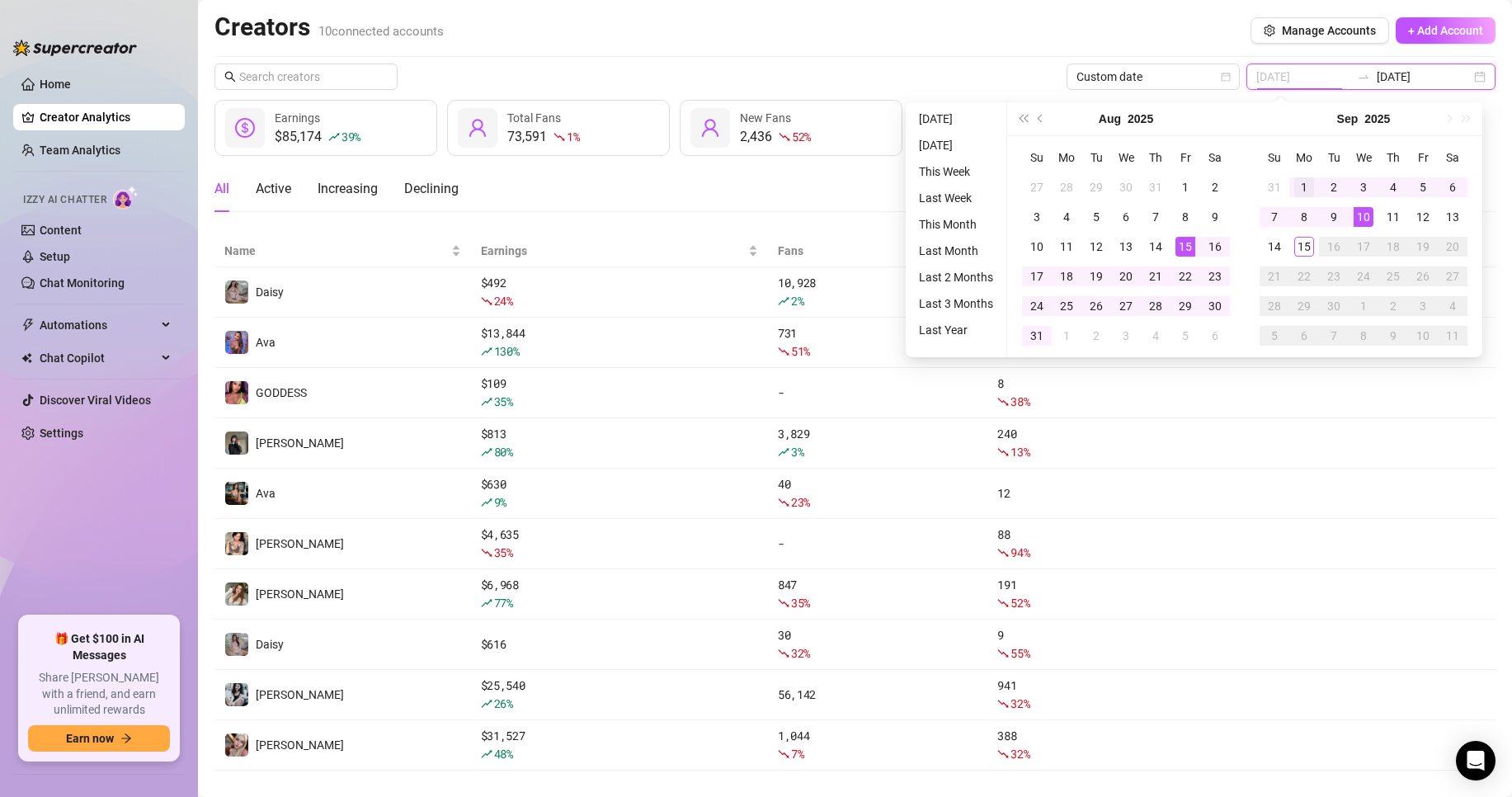
type input "[DATE]"
click at [1299, 187] on div "1" at bounding box center [1304, 187] width 20 height 20
type input "[DATE]"
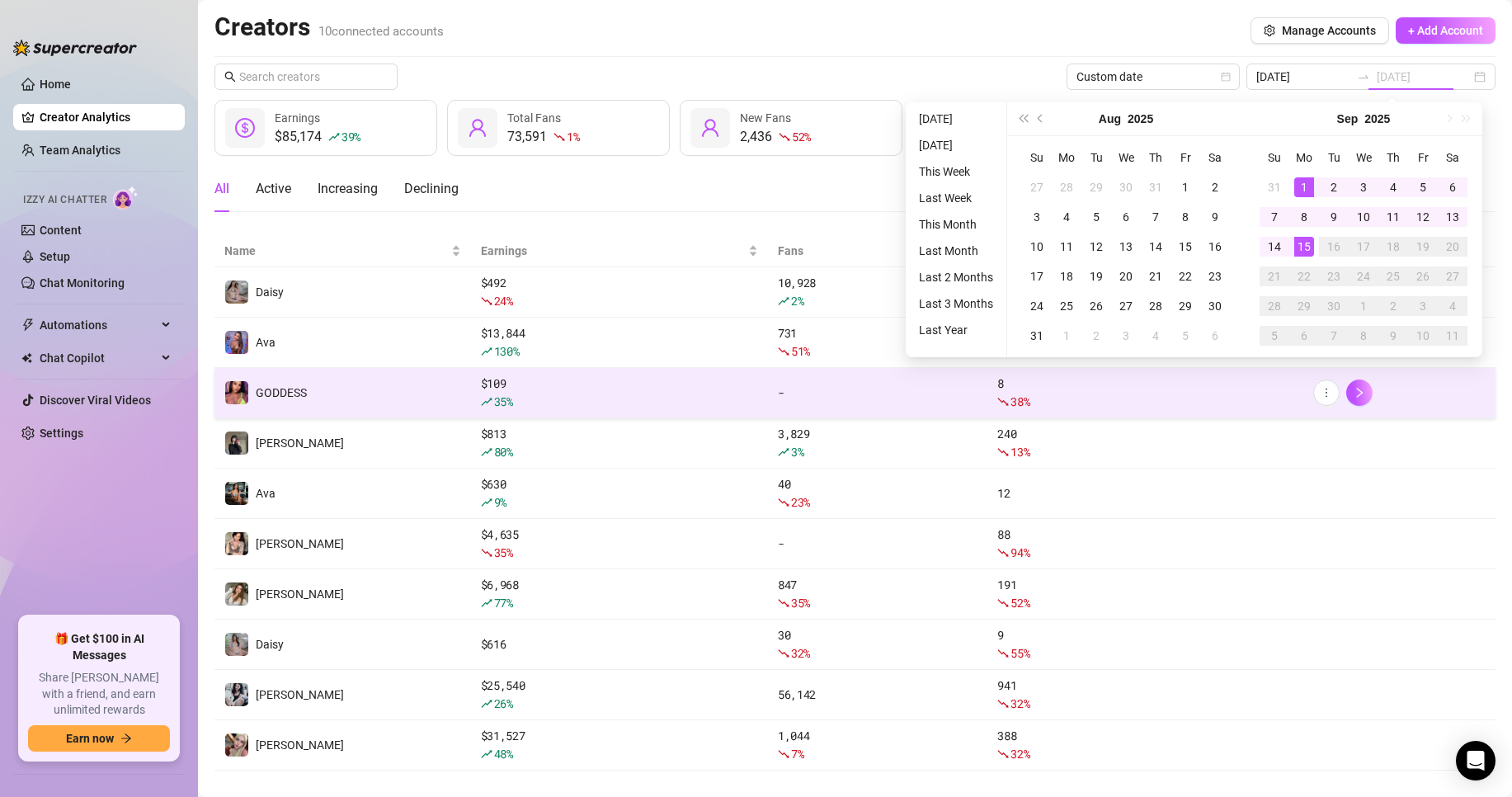
drag, startPoint x: 1300, startPoint y: 253, endPoint x: 1162, endPoint y: 406, distance: 206.0
click at [1299, 257] on td "15" at bounding box center [1304, 246] width 30 height 30
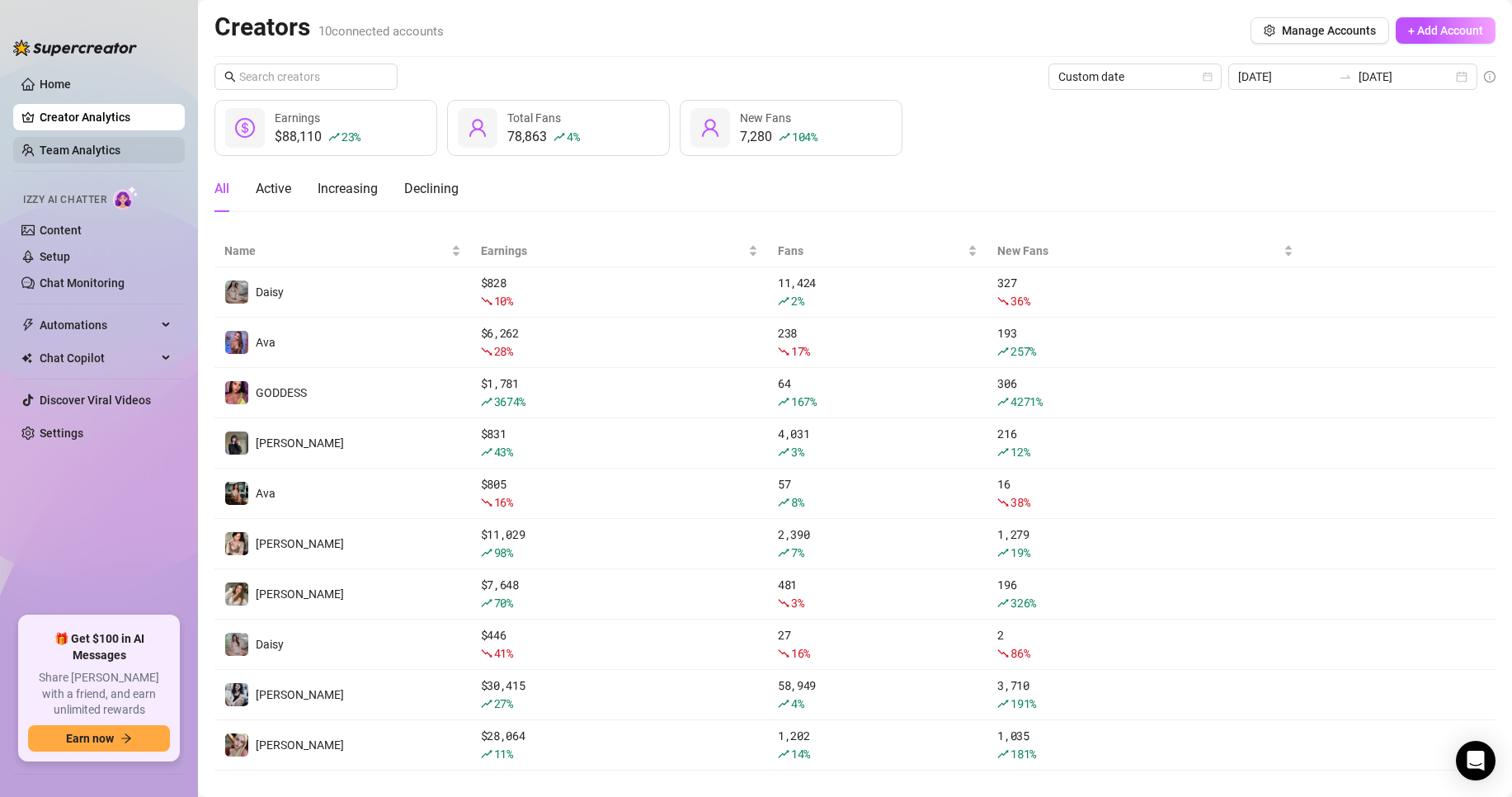
click at [92, 143] on link "Team Analytics" at bounding box center [79, 149] width 81 height 13
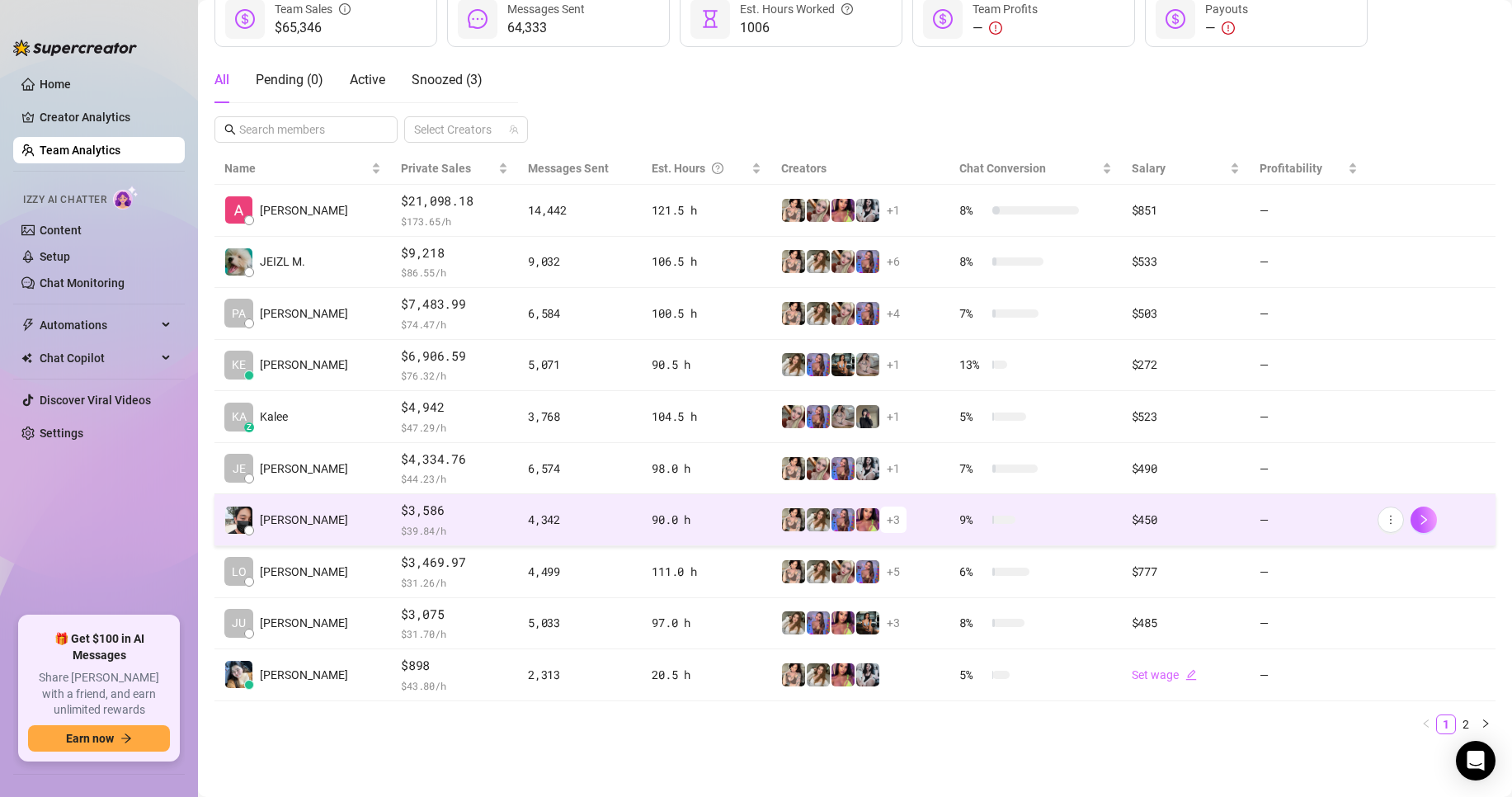
scroll to position [241, 0]
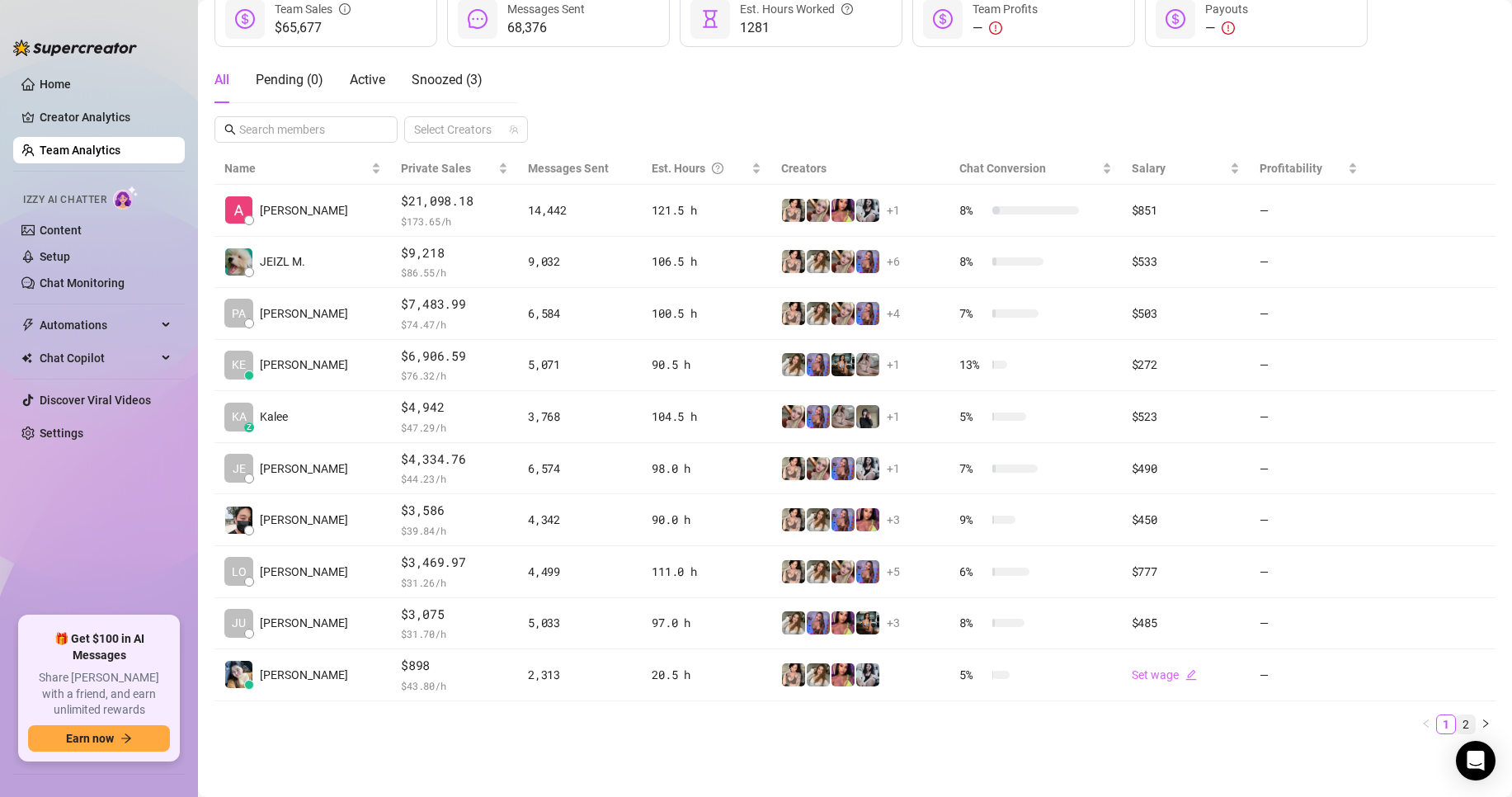
click at [1457, 716] on link "2" at bounding box center [1466, 724] width 18 height 18
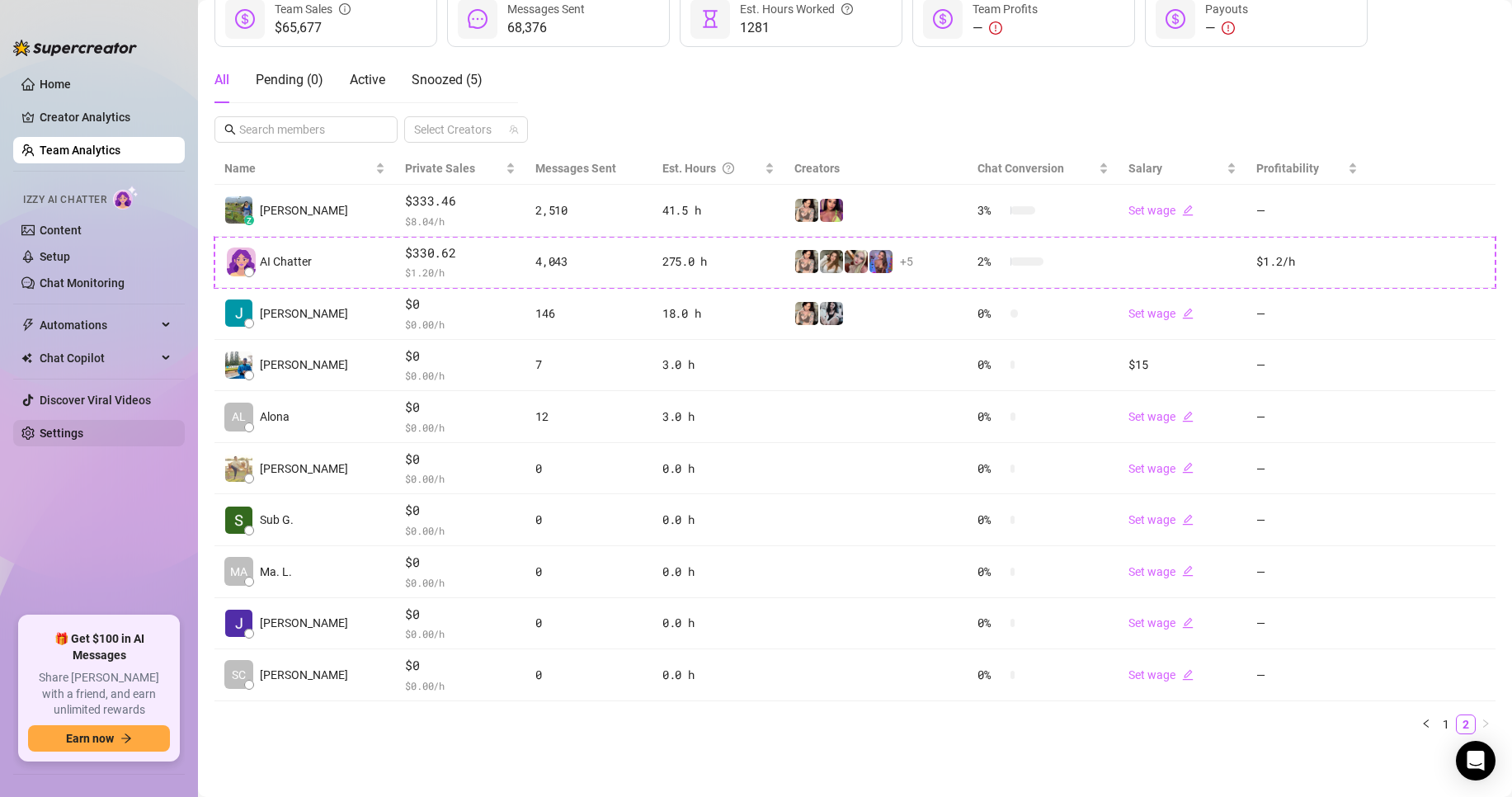
click at [63, 433] on link "Settings" at bounding box center [61, 433] width 44 height 13
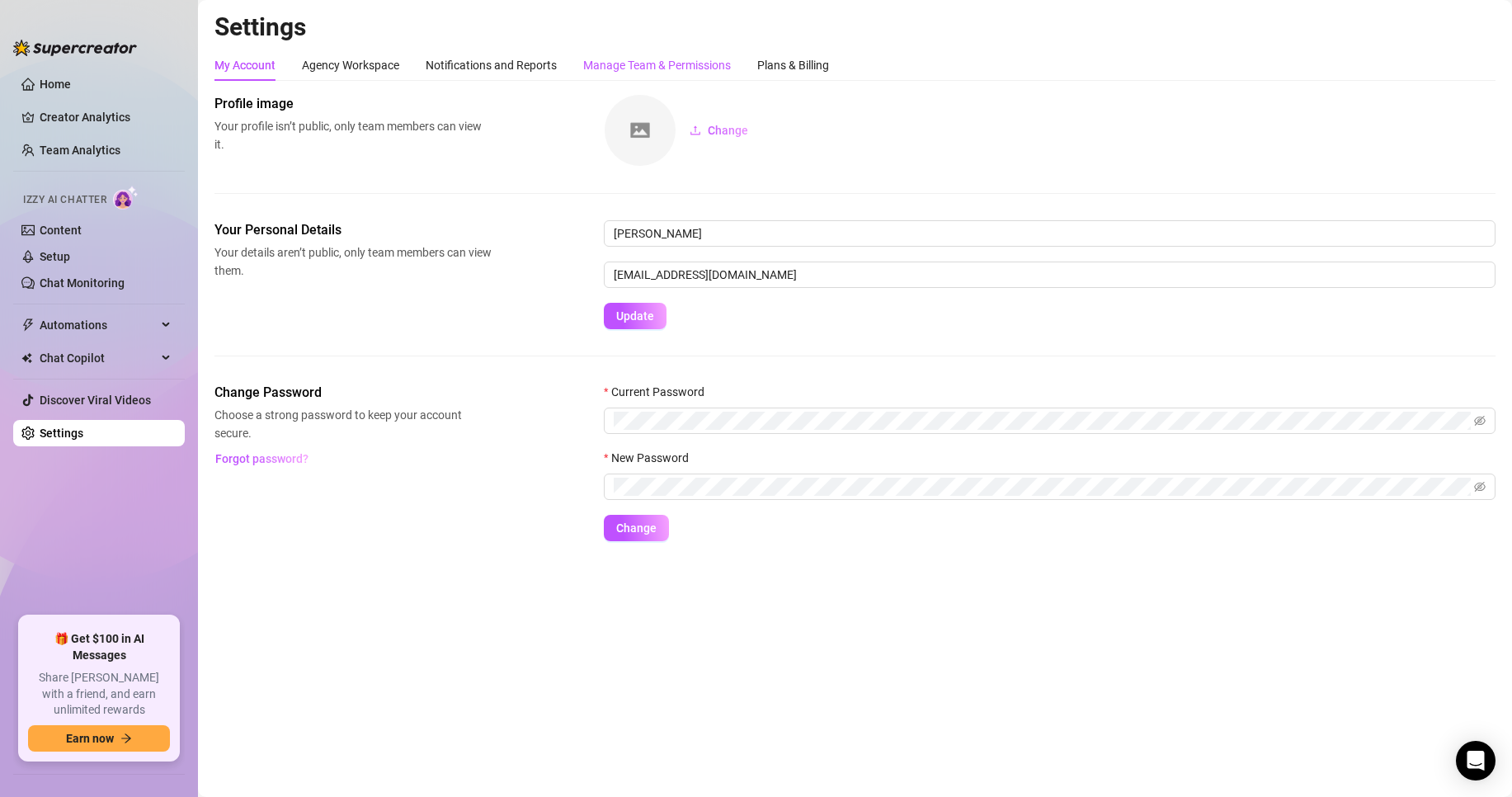
click at [648, 71] on div "Manage Team & Permissions" at bounding box center [657, 65] width 148 height 18
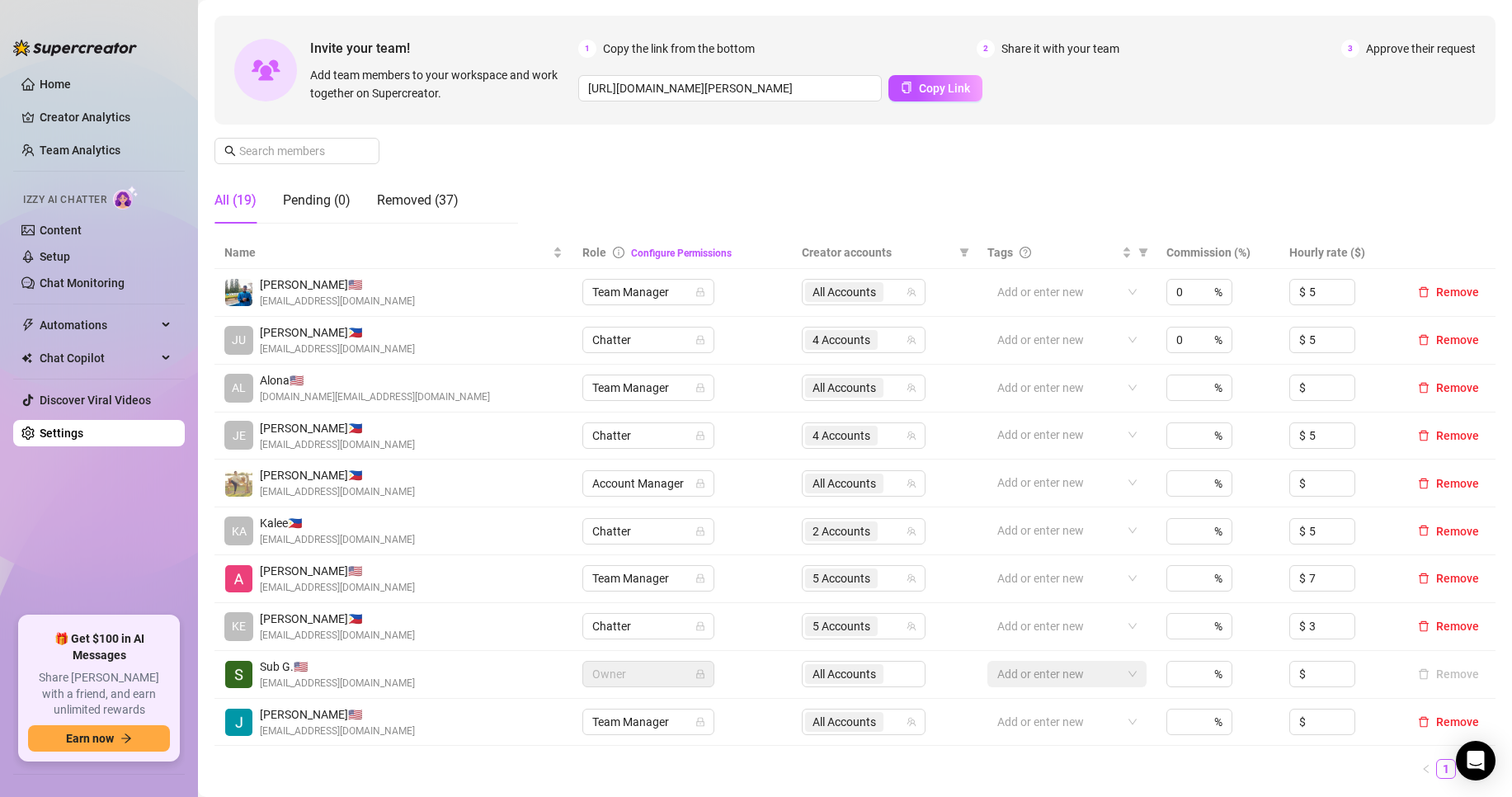
scroll to position [138, 0]
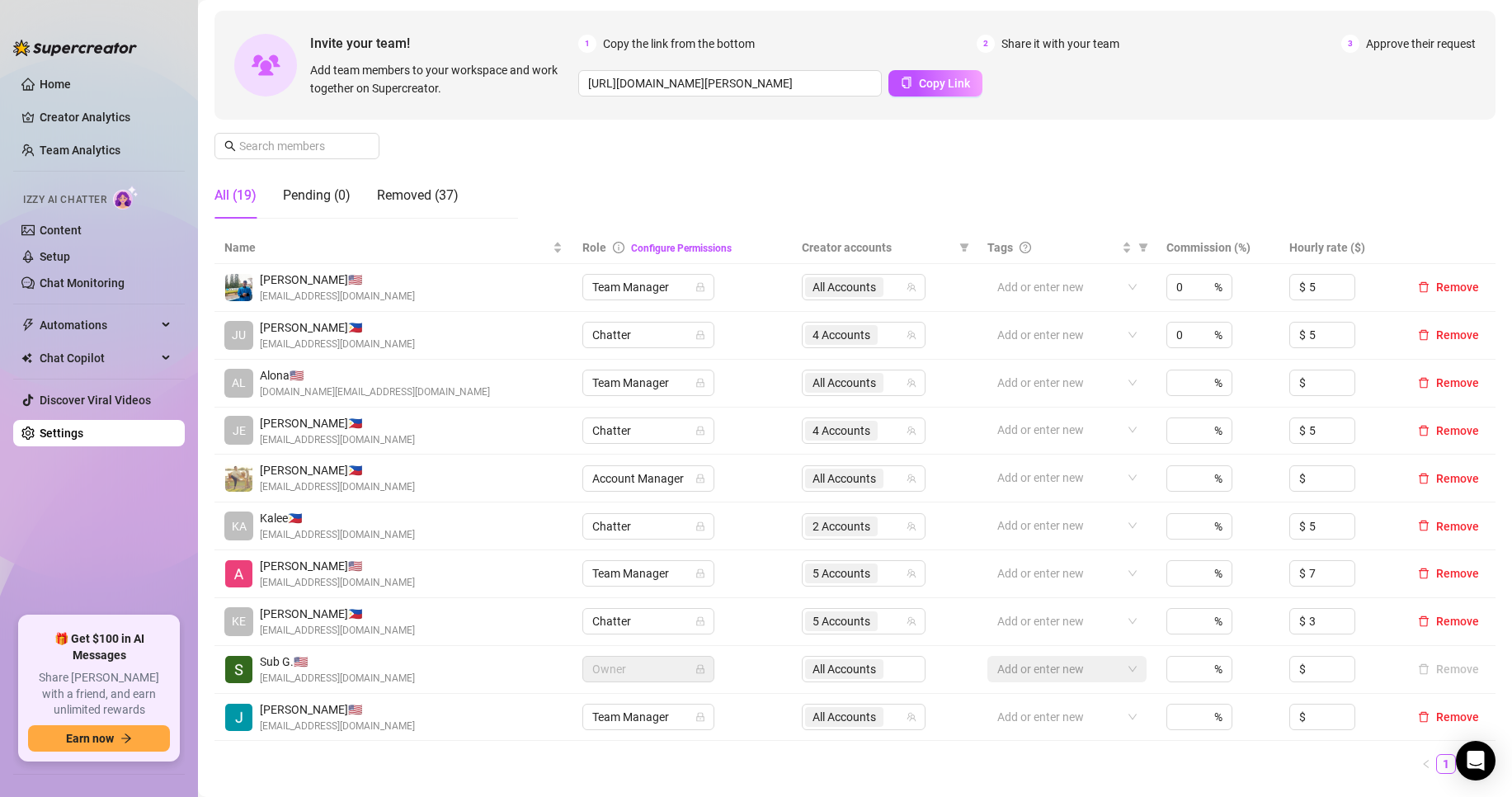
drag, startPoint x: 1452, startPoint y: 755, endPoint x: 1440, endPoint y: 750, distance: 13.0
click at [1457, 755] on link "2" at bounding box center [1466, 764] width 18 height 18
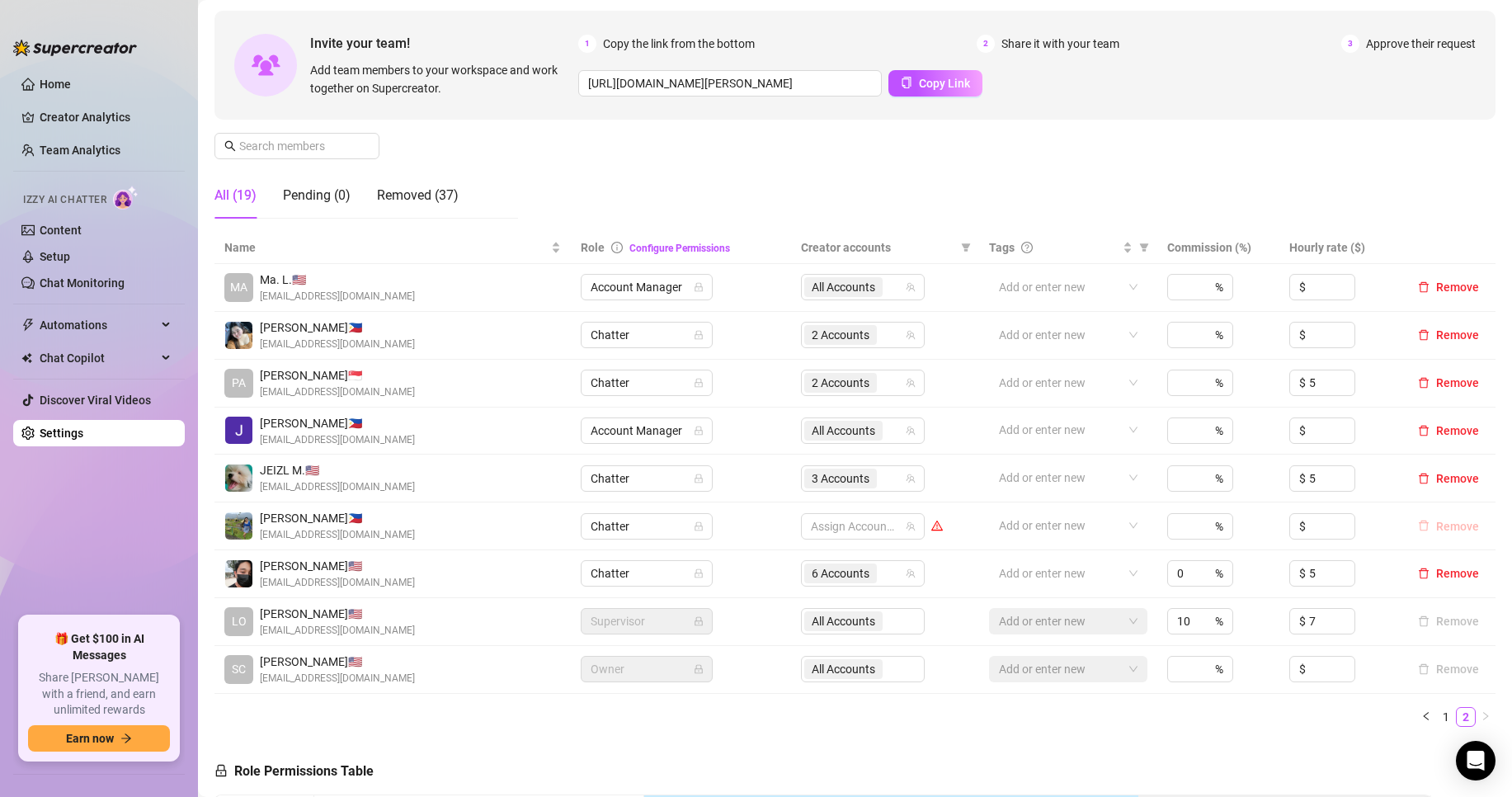
click at [1437, 527] on span "Remove" at bounding box center [1458, 526] width 43 height 13
